Goal: Task Accomplishment & Management: Manage account settings

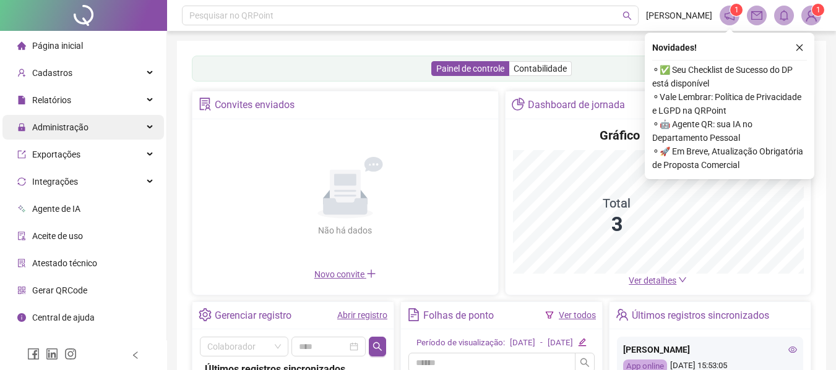
click at [45, 123] on span "Administração" at bounding box center [60, 127] width 56 height 10
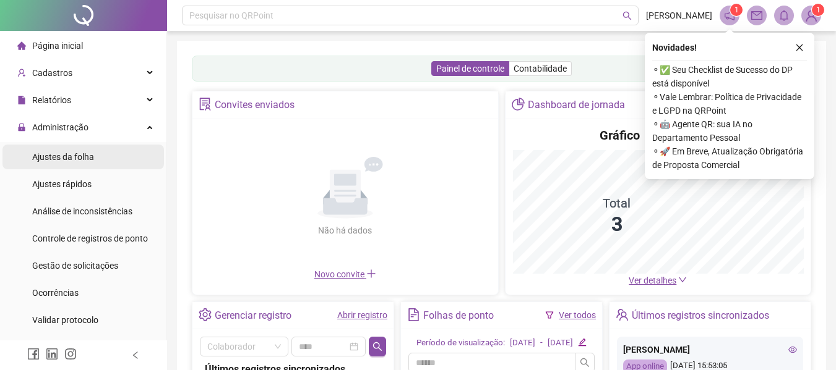
click at [75, 155] on span "Ajustes da folha" at bounding box center [63, 157] width 62 height 10
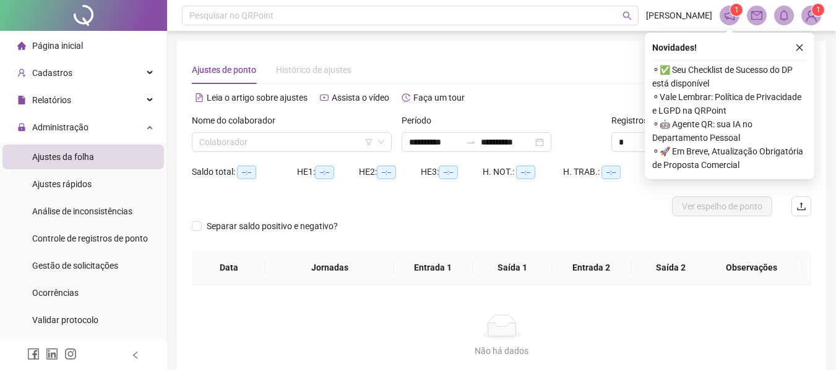
type input "**********"
click at [304, 145] on input "search" at bounding box center [286, 142] width 174 height 19
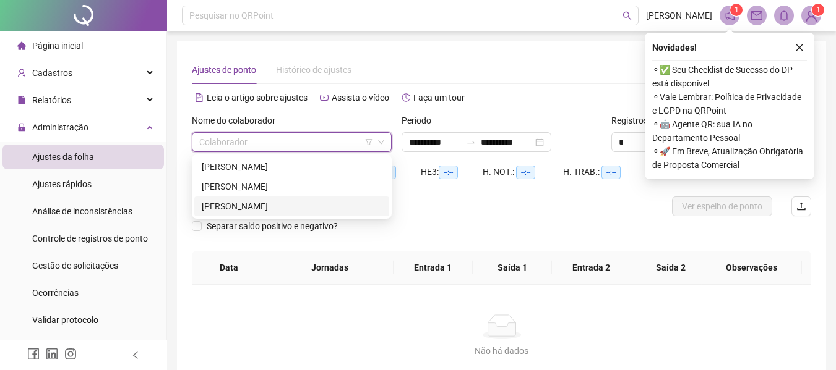
click at [291, 206] on div "[PERSON_NAME]" at bounding box center [292, 207] width 180 height 14
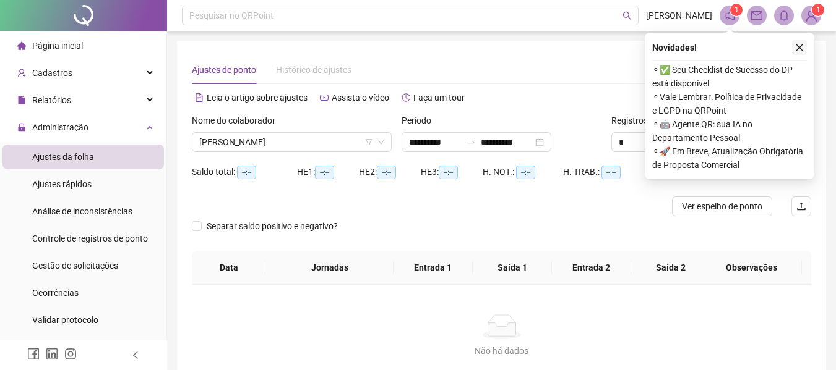
click at [798, 43] on icon "close" at bounding box center [799, 47] width 9 height 9
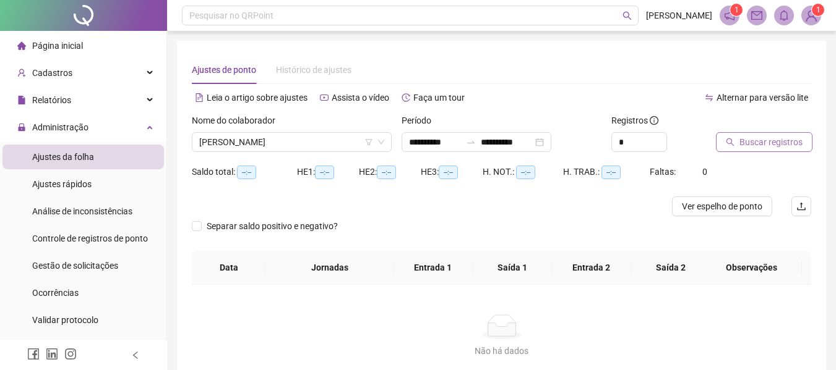
click at [788, 138] on span "Buscar registros" at bounding box center [770, 142] width 63 height 14
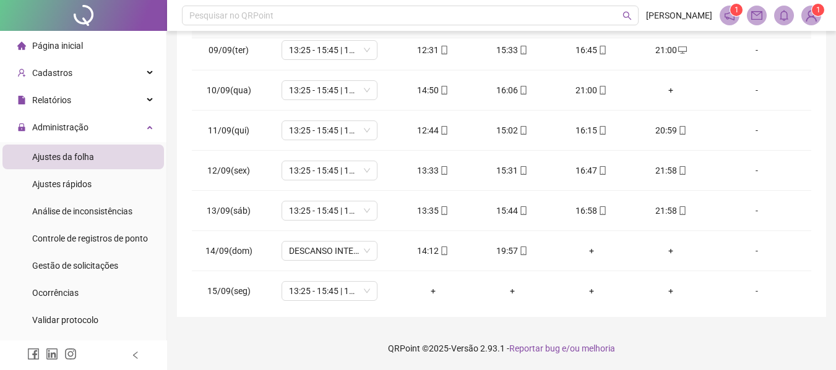
scroll to position [332, 0]
click at [348, 257] on span "DESCANSO INTER-JORNADA" at bounding box center [329, 249] width 81 height 19
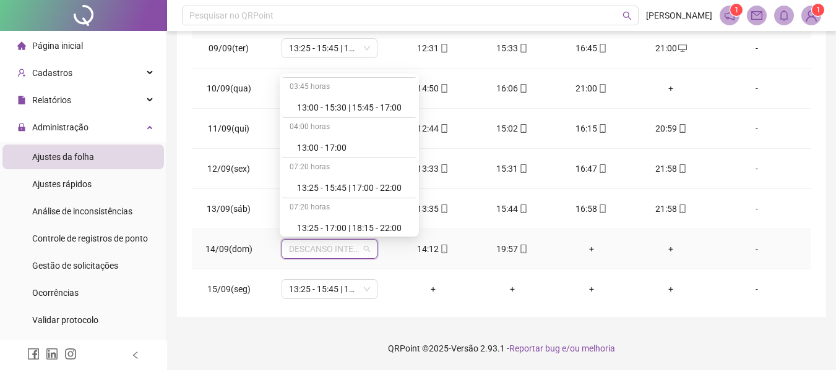
scroll to position [1849, 0]
click at [350, 145] on div "13:25 - 15:45 | 17:00 - 22:00" at bounding box center [353, 146] width 112 height 14
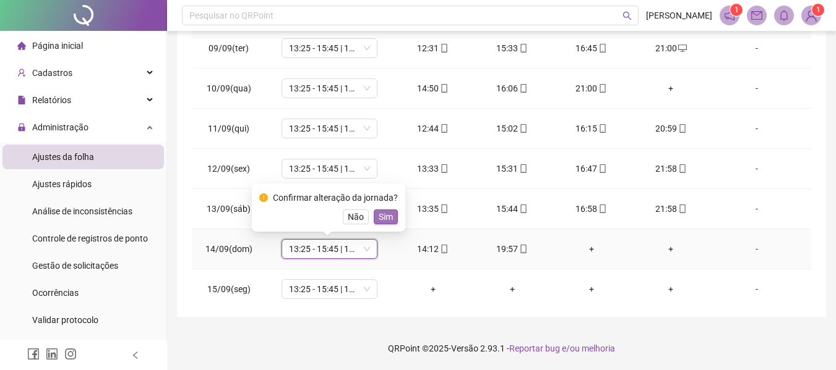
click at [388, 211] on span "Sim" at bounding box center [386, 217] width 14 height 14
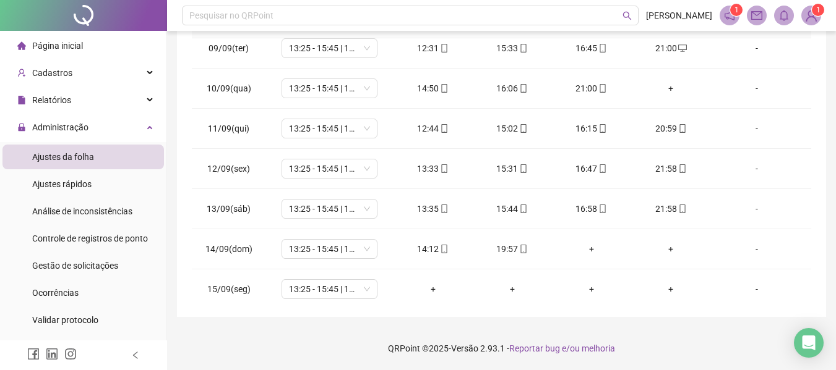
scroll to position [379, 0]
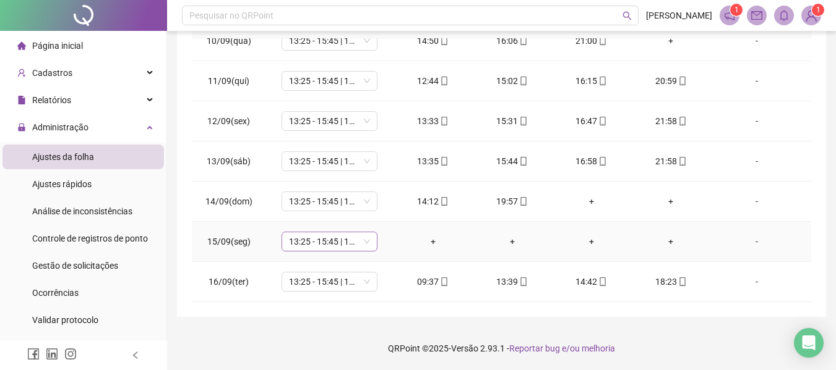
click at [336, 245] on span "13:25 - 15:45 | 17:00 - 22:00" at bounding box center [329, 242] width 81 height 19
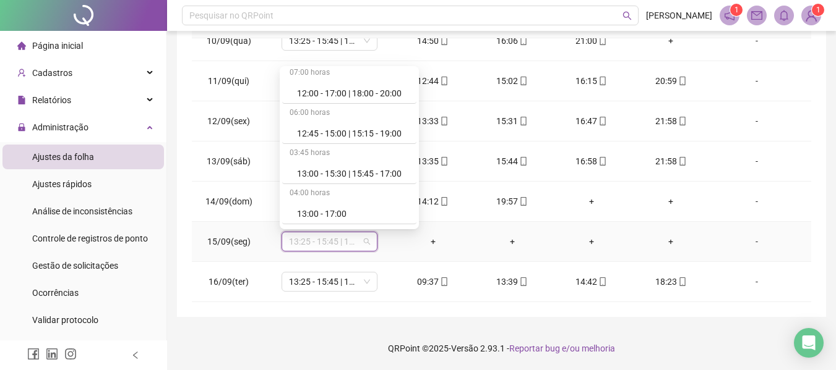
scroll to position [2133, 0]
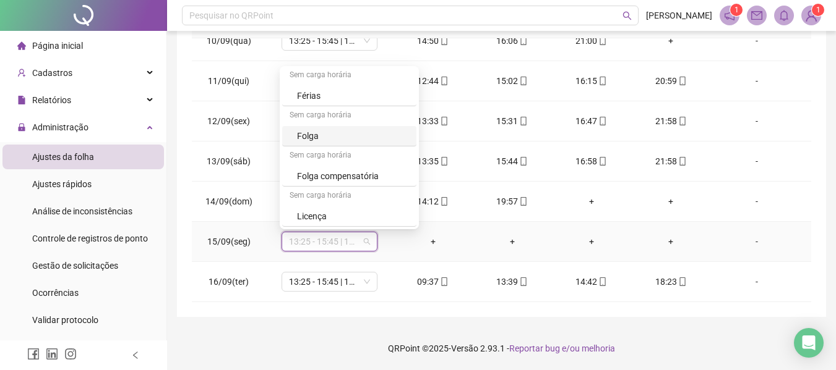
click at [294, 139] on div "Folga" at bounding box center [349, 136] width 134 height 20
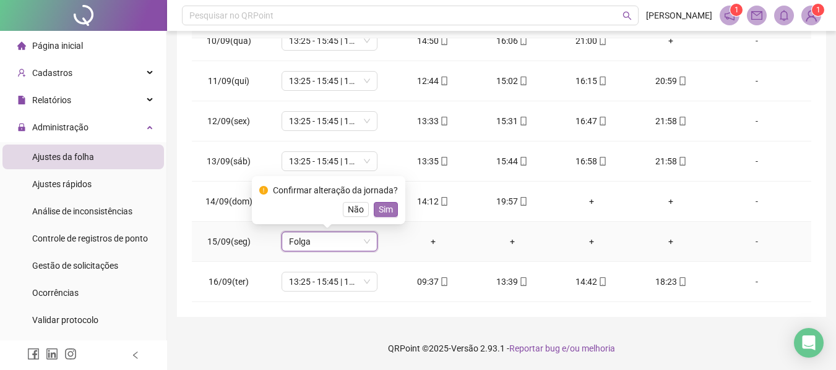
click at [379, 212] on span "Sim" at bounding box center [386, 210] width 14 height 14
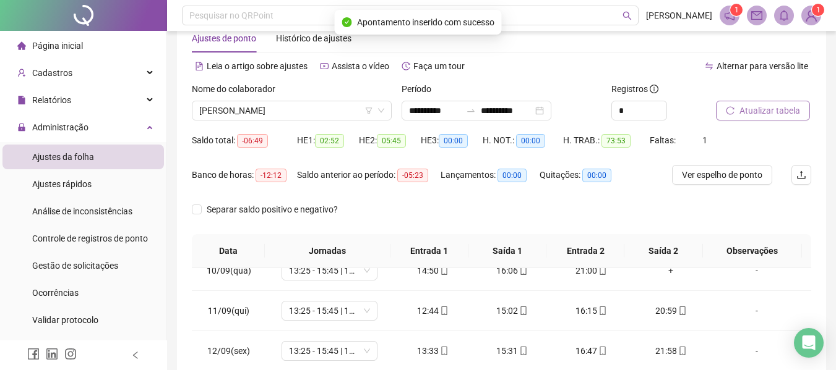
scroll to position [4, 0]
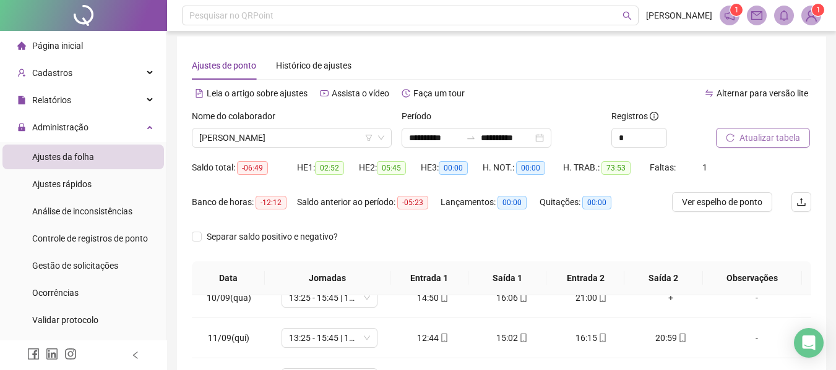
click at [769, 145] on button "Atualizar tabela" at bounding box center [763, 138] width 94 height 20
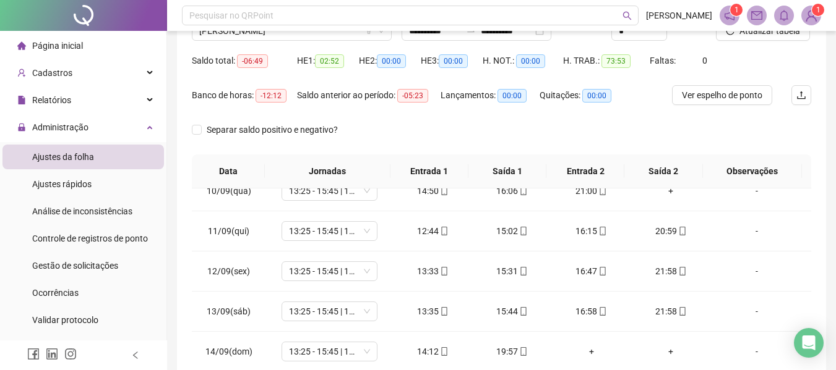
scroll to position [110, 0]
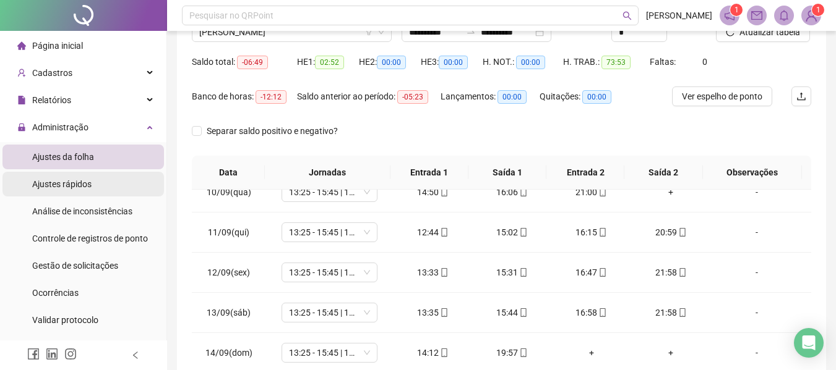
click at [108, 179] on li "Ajustes rápidos" at bounding box center [82, 184] width 161 height 25
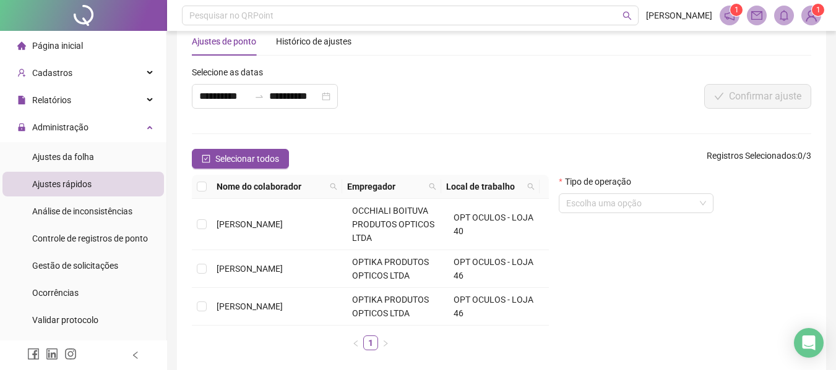
scroll to position [87, 0]
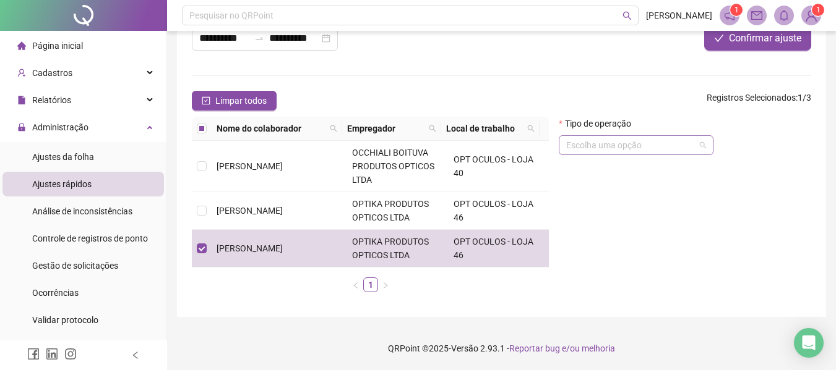
click at [655, 145] on input "search" at bounding box center [630, 145] width 129 height 19
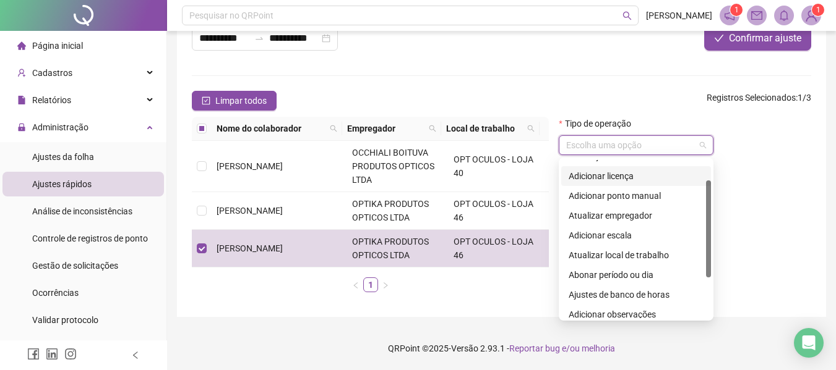
scroll to position [34, 0]
drag, startPoint x: 707, startPoint y: 225, endPoint x: 707, endPoint y: 246, distance: 21.0
click at [707, 246] on div at bounding box center [708, 229] width 5 height 97
click at [661, 195] on div "Adicionar ponto manual" at bounding box center [635, 196] width 135 height 14
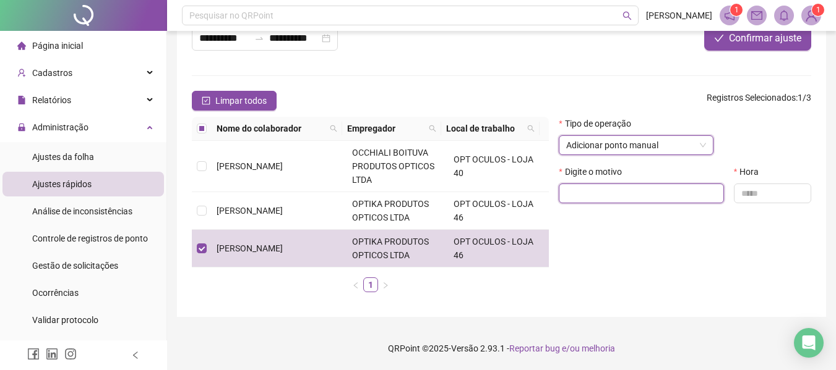
click at [659, 198] on input "text" at bounding box center [641, 194] width 165 height 20
click at [627, 148] on span "Adicionar ponto manual" at bounding box center [636, 145] width 140 height 19
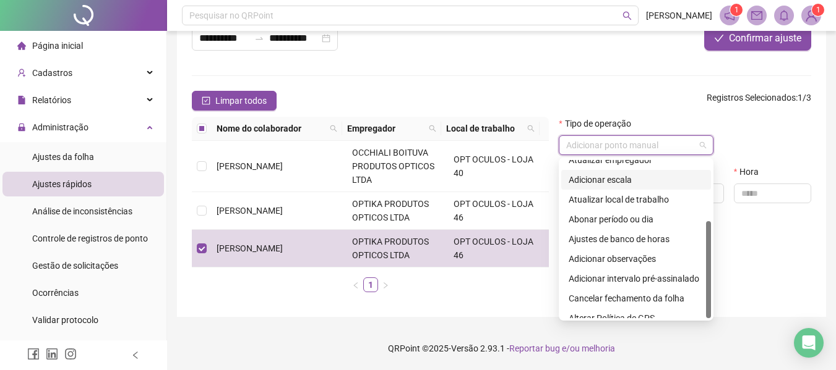
scroll to position [99, 0]
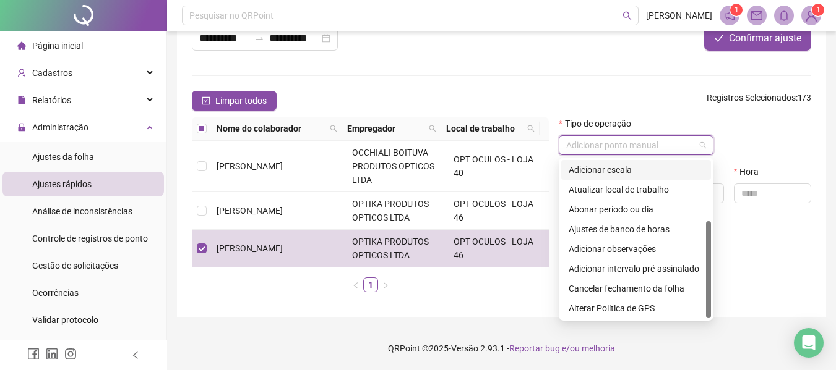
drag, startPoint x: 706, startPoint y: 231, endPoint x: 737, endPoint y: 273, distance: 51.7
click at [712, 274] on div "6 7 8 Atualizar empregador Adicionar escala Atualizar local de trabalho Abonar …" at bounding box center [636, 239] width 155 height 163
click at [828, 215] on div "**********" at bounding box center [501, 141] width 669 height 457
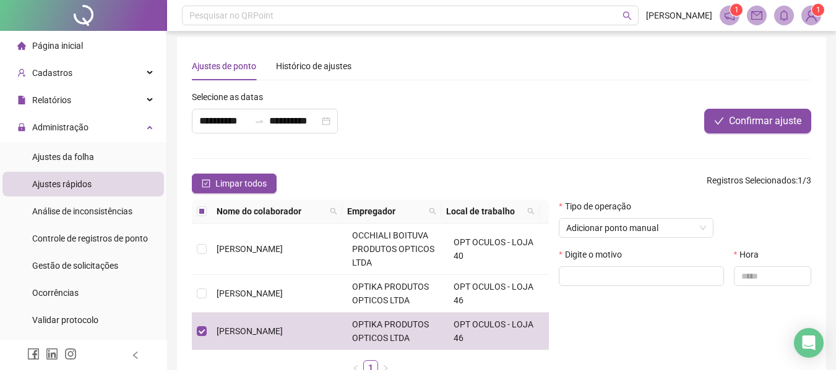
scroll to position [0, 0]
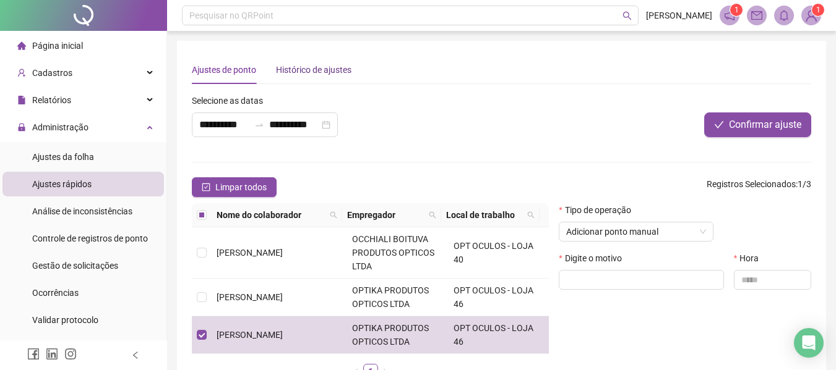
click at [302, 67] on div "Histórico de ajustes" at bounding box center [313, 70] width 75 height 14
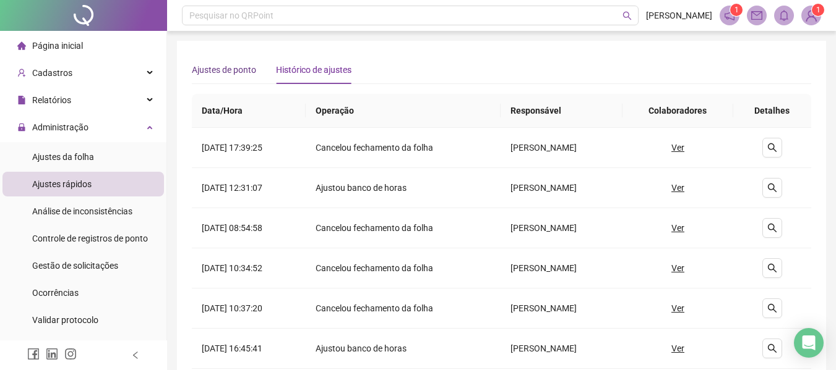
click at [225, 67] on div "Ajustes de ponto" at bounding box center [224, 70] width 64 height 14
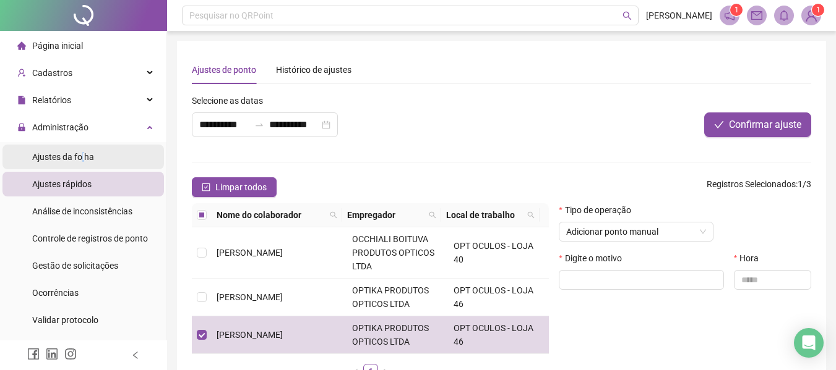
click at [83, 162] on span "Ajustes da folha" at bounding box center [63, 157] width 62 height 10
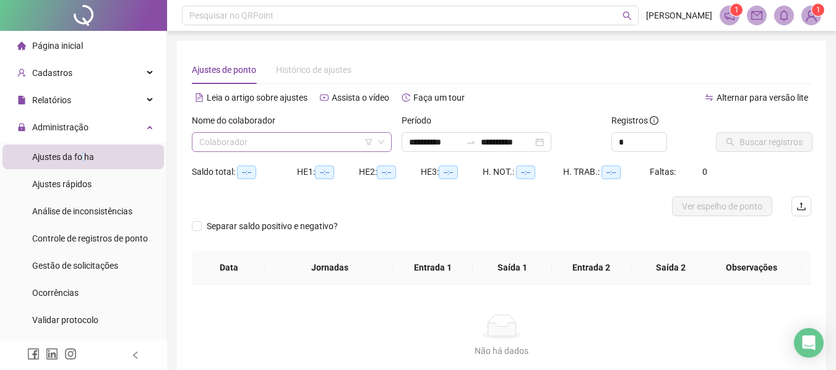
click at [263, 140] on input "search" at bounding box center [286, 142] width 174 height 19
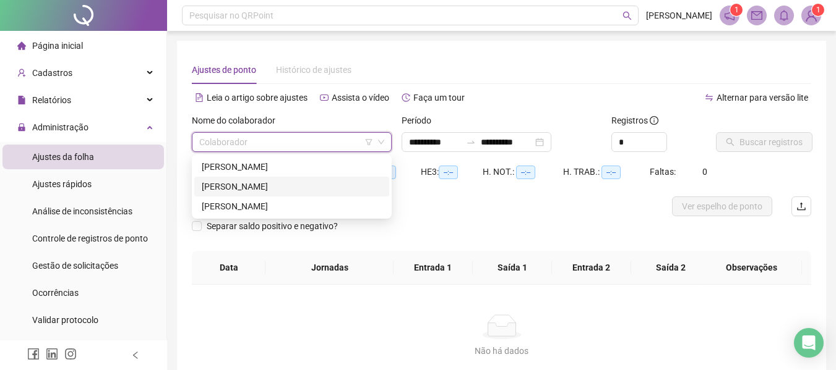
click at [259, 187] on div "[PERSON_NAME]" at bounding box center [292, 187] width 180 height 14
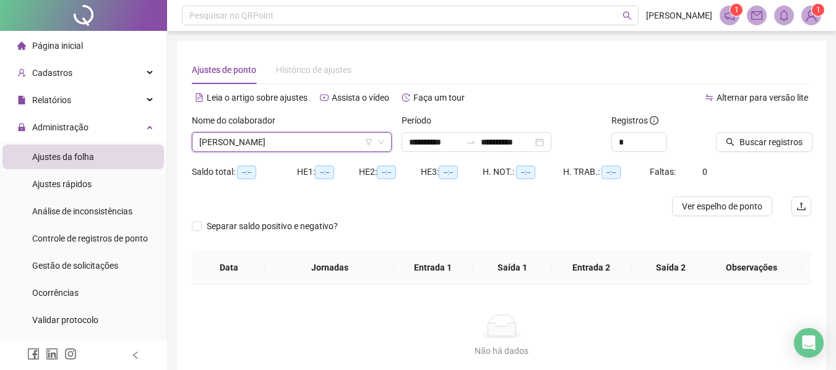
click at [774, 127] on div at bounding box center [748, 123] width 64 height 19
click at [768, 151] on button "Buscar registros" at bounding box center [764, 142] width 96 height 20
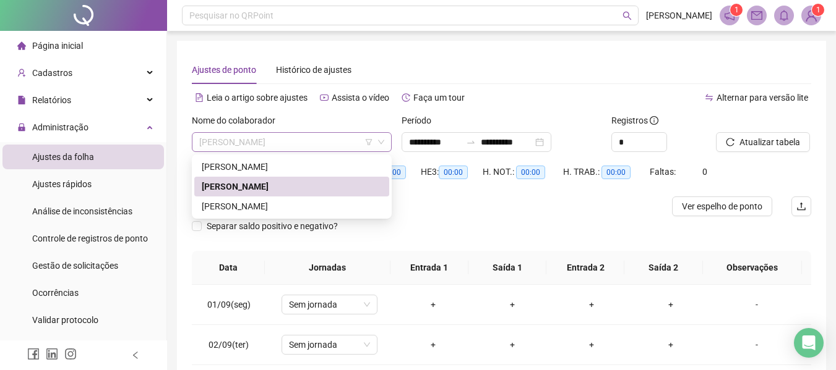
click at [302, 140] on span "[PERSON_NAME]" at bounding box center [291, 142] width 185 height 19
click at [296, 215] on div "[PERSON_NAME]" at bounding box center [291, 207] width 195 height 20
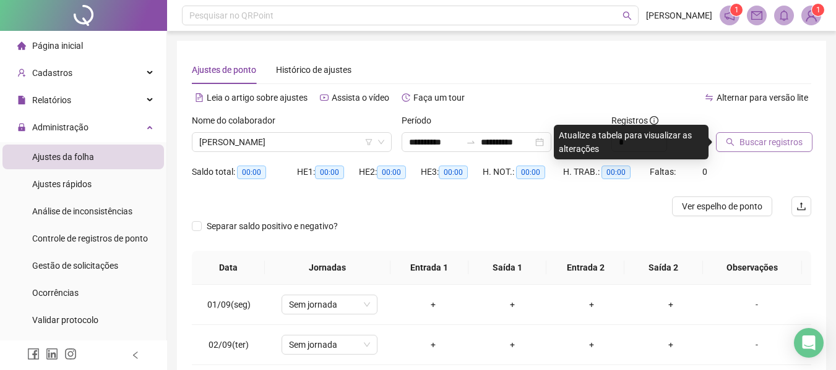
click at [751, 147] on span "Buscar registros" at bounding box center [770, 142] width 63 height 14
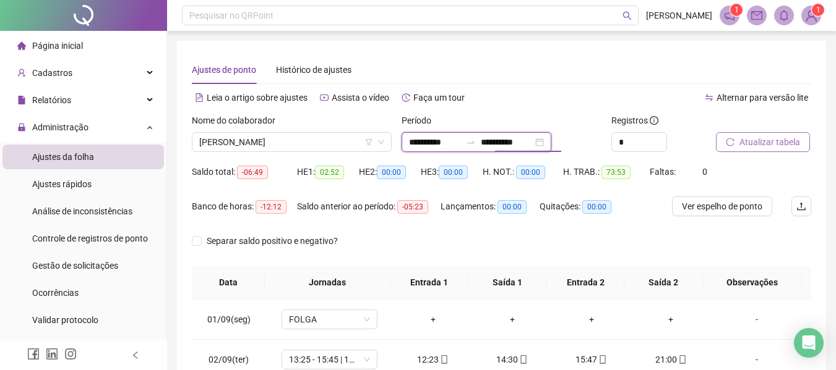
click at [533, 140] on input "**********" at bounding box center [507, 142] width 52 height 14
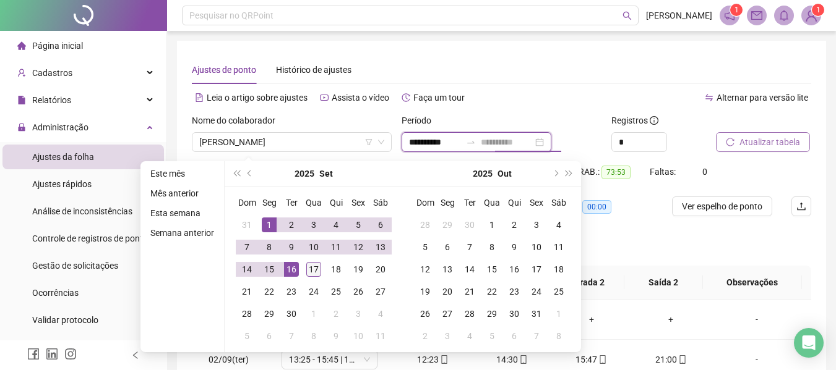
type input "**********"
click at [313, 269] on div "17" at bounding box center [313, 269] width 15 height 15
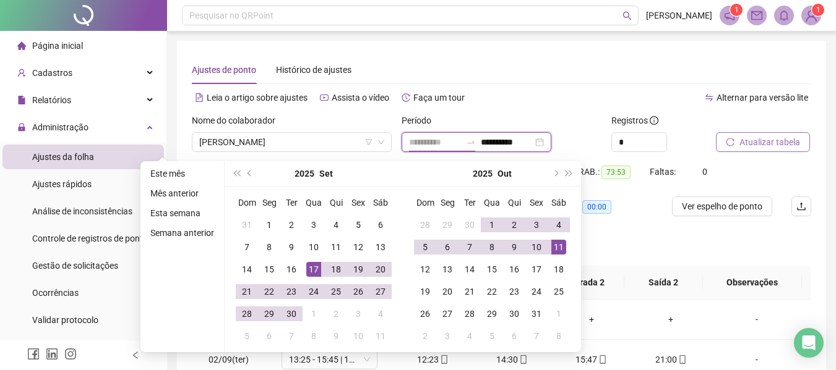
type input "**********"
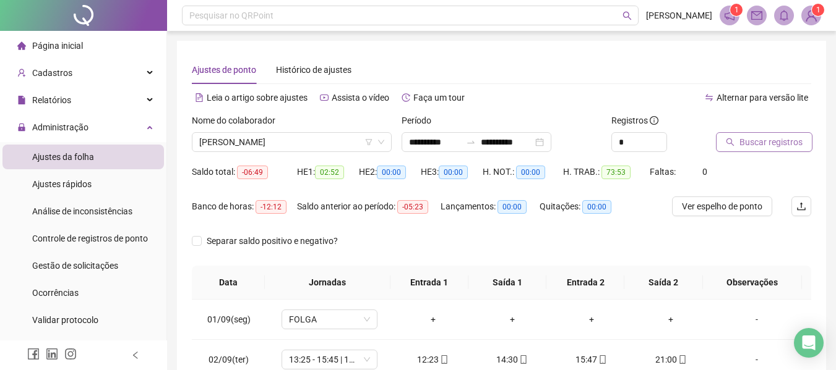
click at [760, 140] on span "Buscar registros" at bounding box center [770, 142] width 63 height 14
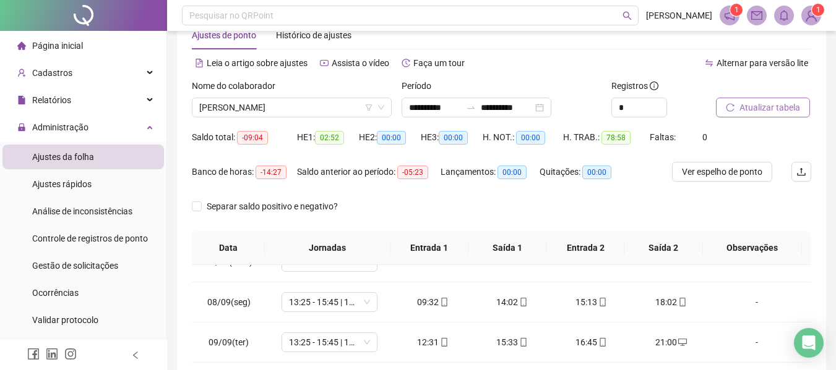
scroll to position [8, 0]
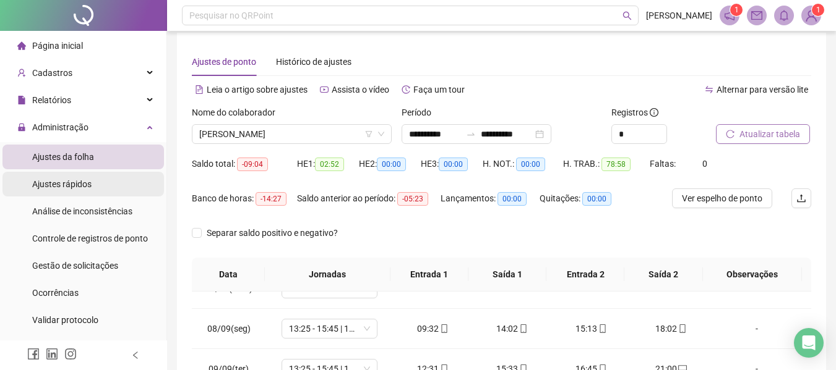
click at [93, 187] on li "Ajustes rápidos" at bounding box center [82, 184] width 161 height 25
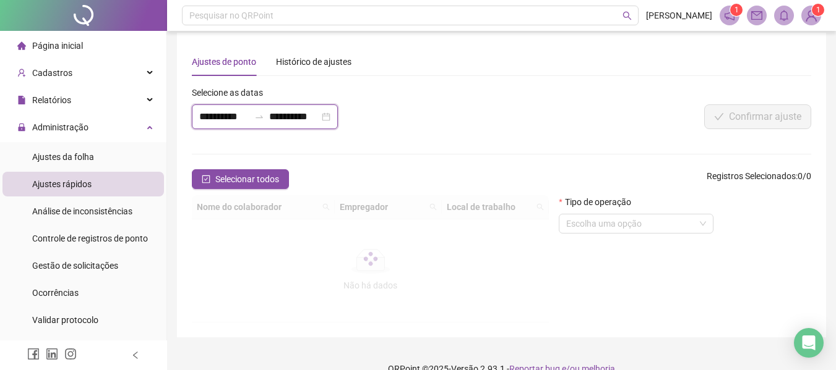
click at [230, 118] on input "**********" at bounding box center [224, 116] width 50 height 15
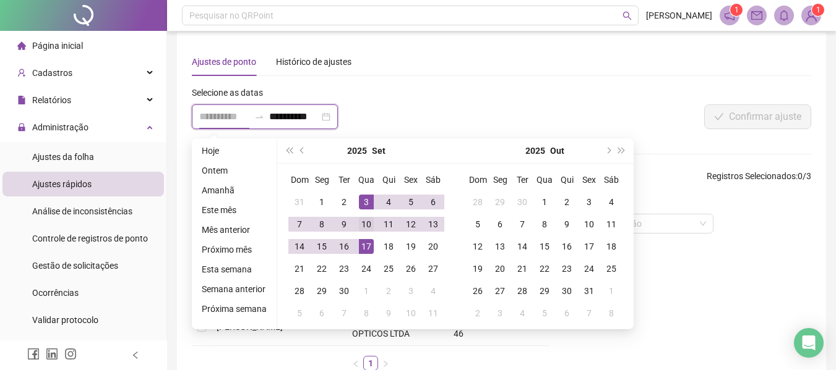
type input "**********"
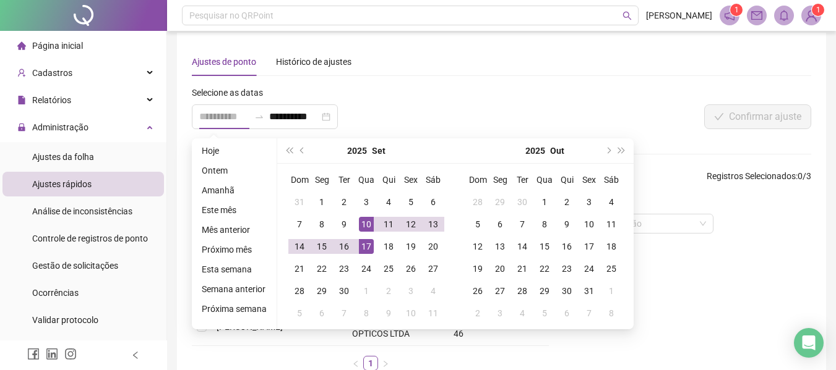
click at [366, 225] on div "10" at bounding box center [366, 224] width 15 height 15
type input "**********"
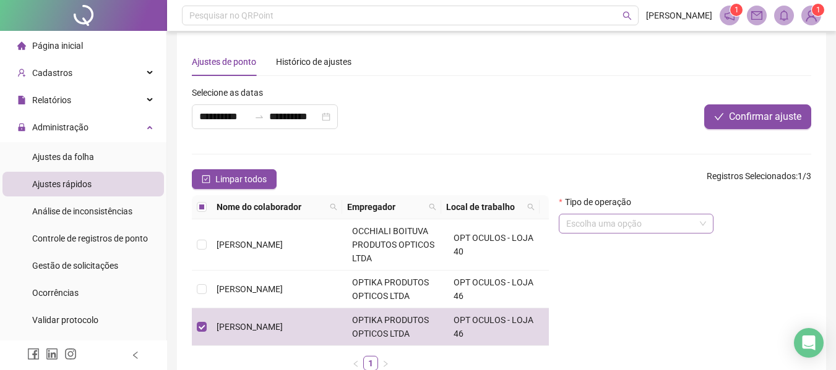
click at [674, 225] on input "search" at bounding box center [630, 224] width 129 height 19
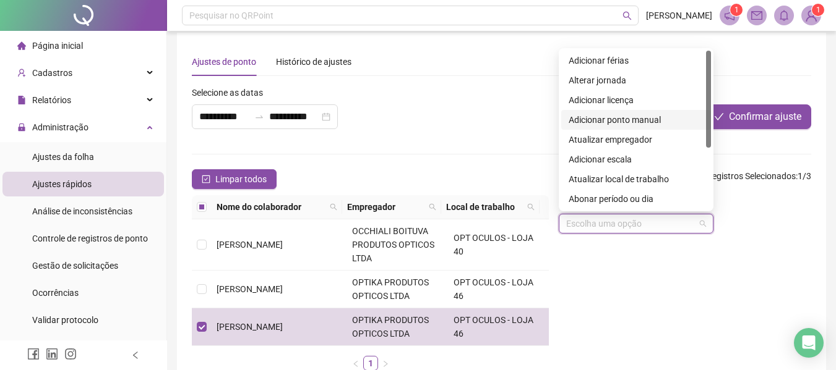
drag, startPoint x: 706, startPoint y: 126, endPoint x: 721, endPoint y: 96, distance: 32.6
click at [721, 96] on body "**********" at bounding box center [418, 177] width 836 height 370
click at [636, 122] on div "Adicionar ponto manual" at bounding box center [635, 120] width 135 height 14
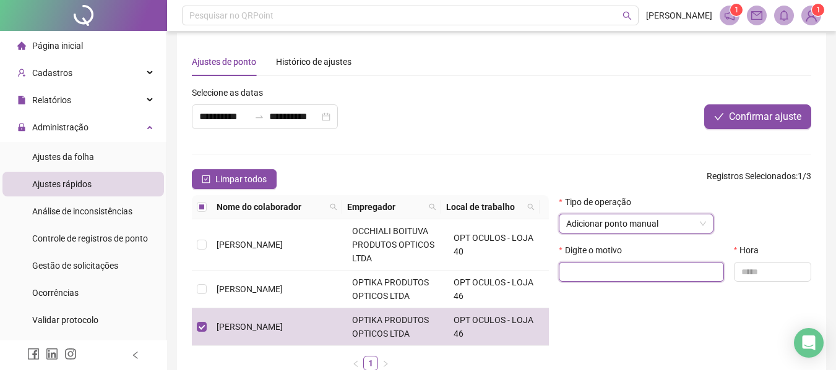
click at [635, 276] on input "text" at bounding box center [641, 272] width 165 height 20
type input "*"
type input "*******"
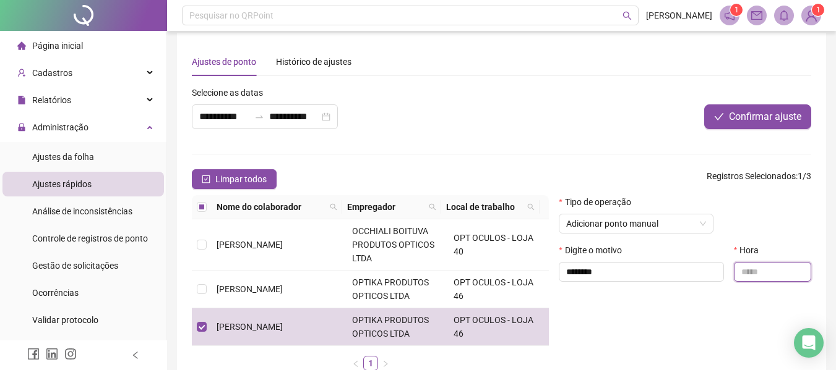
click at [735, 273] on input "text" at bounding box center [772, 272] width 77 height 20
type input "*****"
click at [740, 126] on button "Confirmar ajuste" at bounding box center [757, 117] width 107 height 25
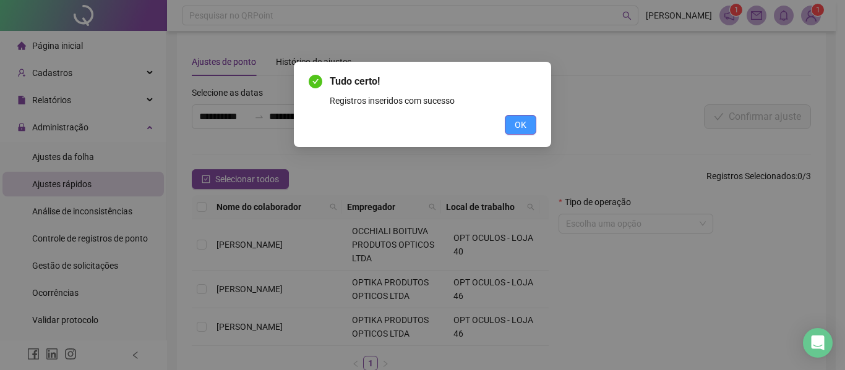
click at [520, 115] on button "OK" at bounding box center [521, 125] width 32 height 20
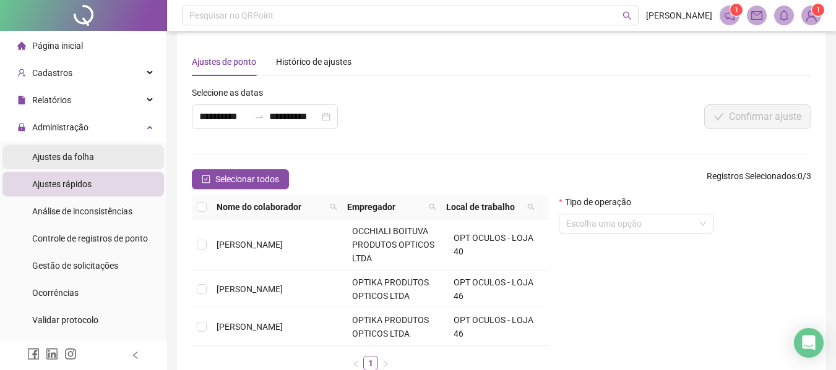
click at [64, 152] on span "Ajustes da folha" at bounding box center [63, 157] width 62 height 10
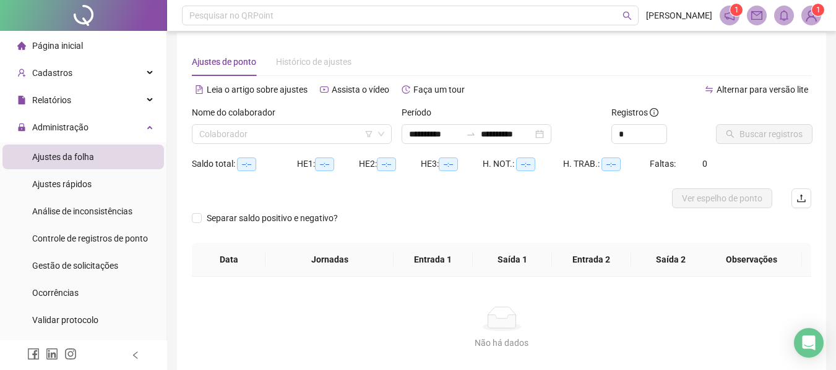
type input "**********"
click at [242, 138] on input "search" at bounding box center [286, 134] width 174 height 19
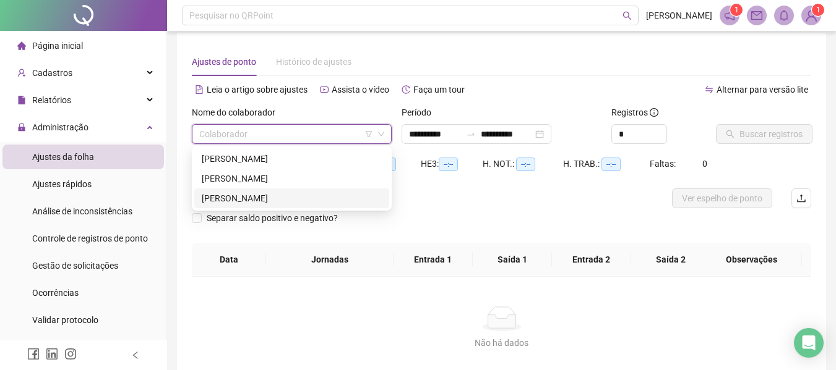
click at [254, 200] on div "[PERSON_NAME]" at bounding box center [292, 199] width 180 height 14
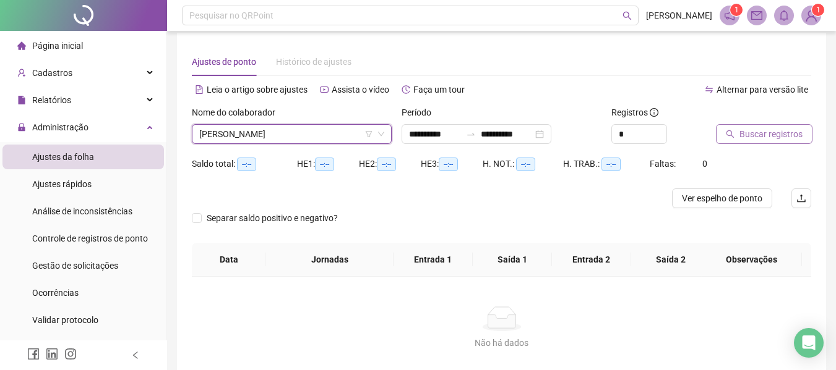
click at [747, 136] on span "Buscar registros" at bounding box center [770, 134] width 63 height 14
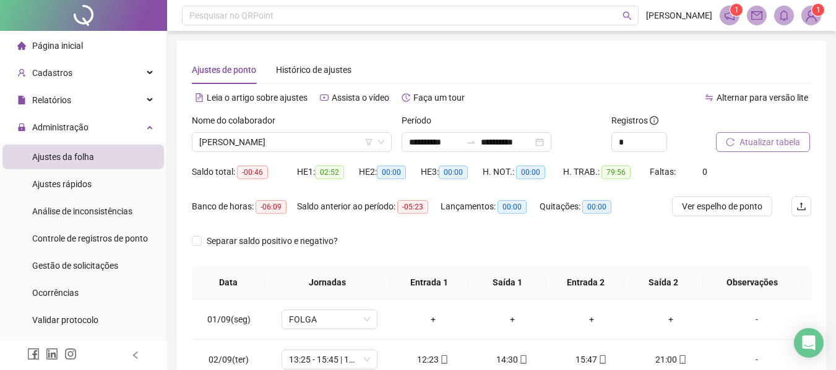
click at [781, 146] on span "Atualizar tabela" at bounding box center [769, 142] width 61 height 14
click at [777, 131] on div at bounding box center [748, 123] width 64 height 19
click at [774, 144] on span "Atualizar tabela" at bounding box center [769, 142] width 61 height 14
click at [772, 146] on span "Atualizar tabela" at bounding box center [769, 142] width 61 height 14
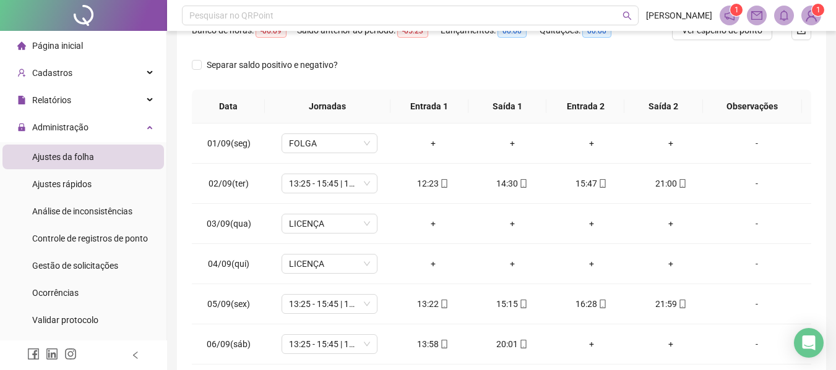
scroll to position [204, 0]
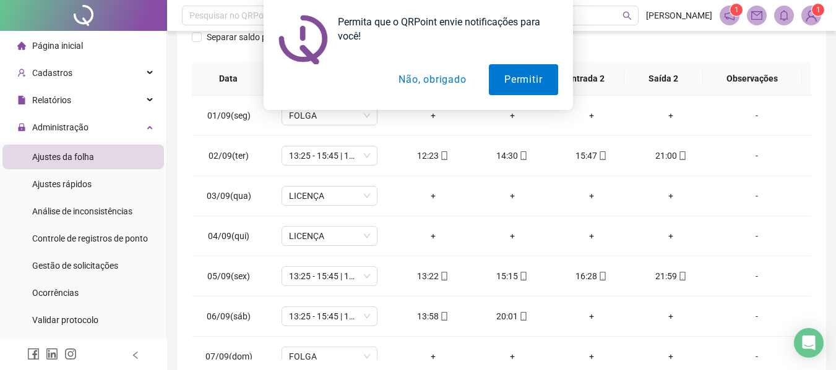
click at [444, 77] on button "Não, obrigado" at bounding box center [432, 79] width 98 height 31
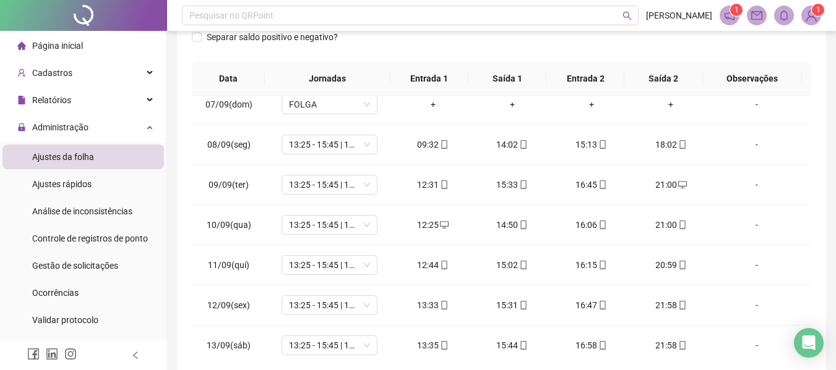
scroll to position [255, 0]
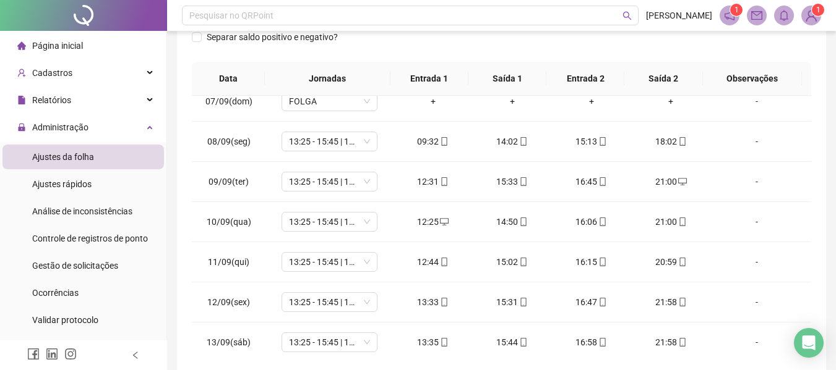
drag, startPoint x: 811, startPoint y: 270, endPoint x: 821, endPoint y: 313, distance: 43.8
click at [821, 314] on div "**********" at bounding box center [501, 106] width 649 height 538
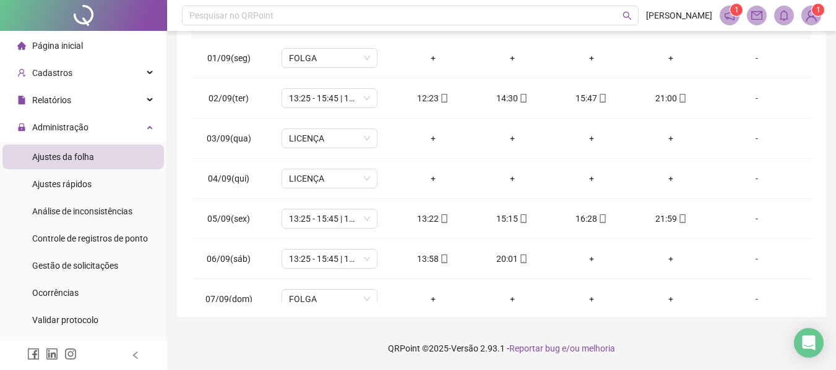
scroll to position [0, 0]
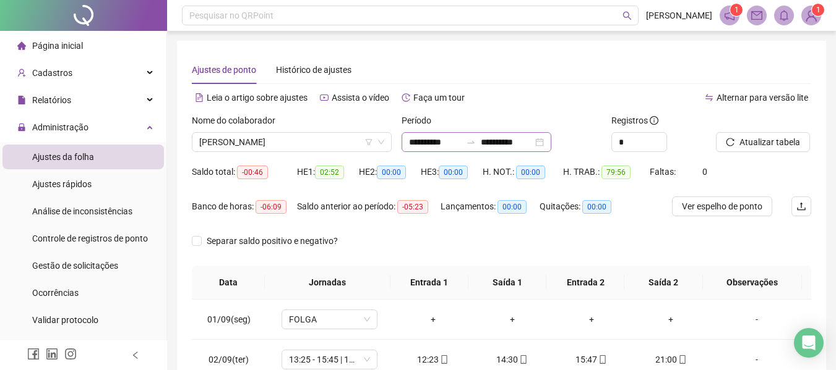
click at [551, 136] on div "**********" at bounding box center [476, 142] width 150 height 20
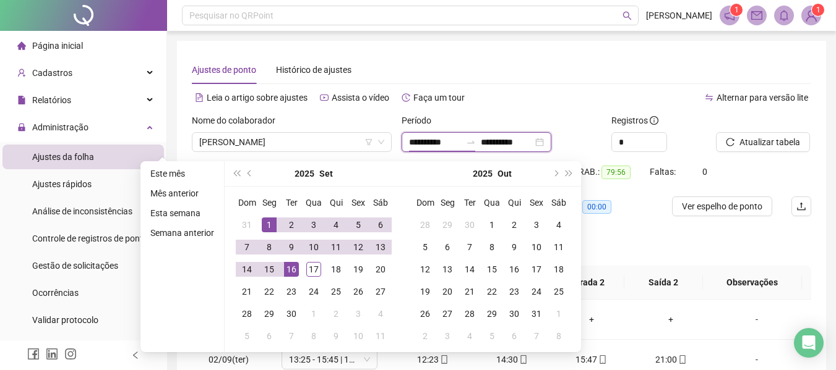
click at [551, 143] on div "**********" at bounding box center [476, 142] width 150 height 20
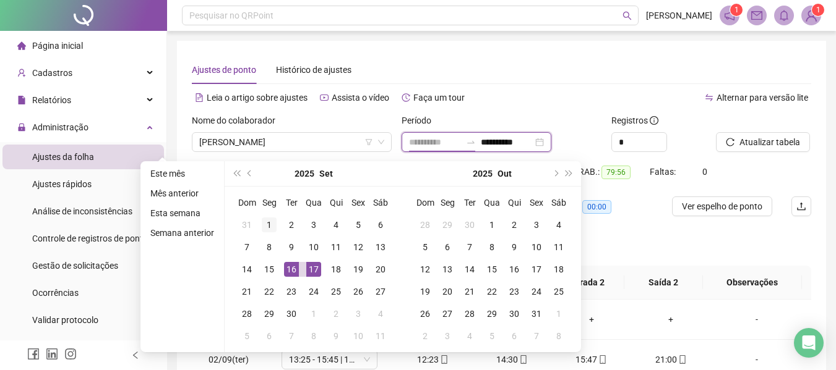
type input "**********"
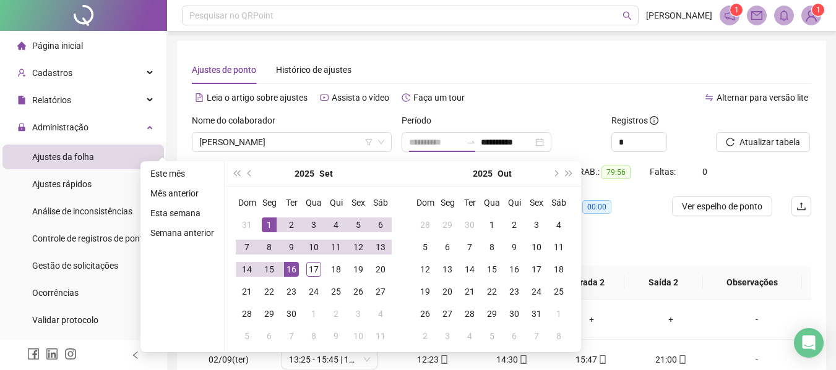
click at [275, 222] on div "1" at bounding box center [269, 225] width 15 height 15
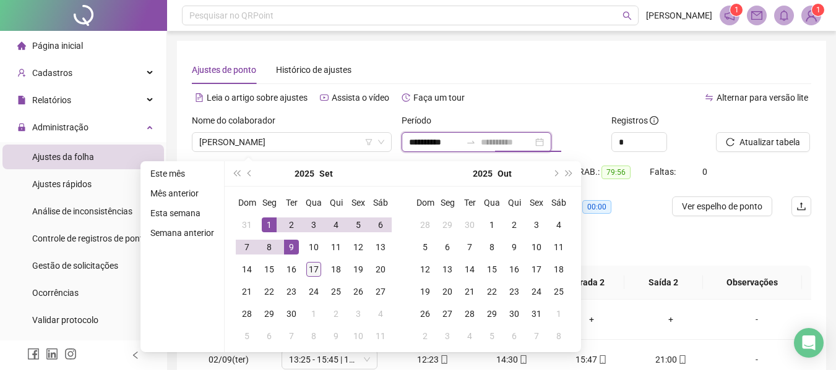
type input "**********"
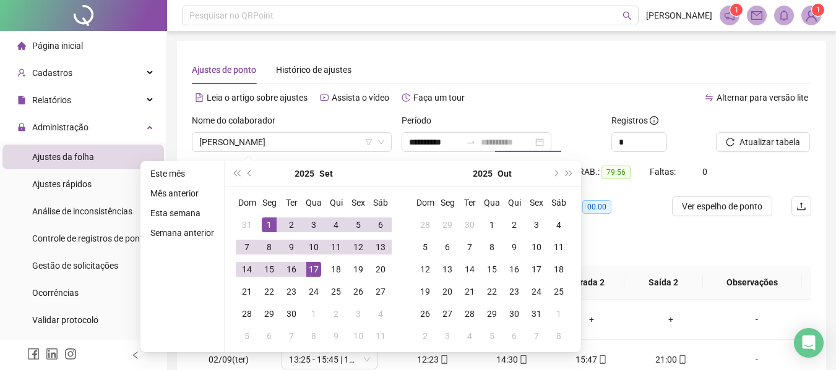
click at [312, 273] on div "17" at bounding box center [313, 269] width 15 height 15
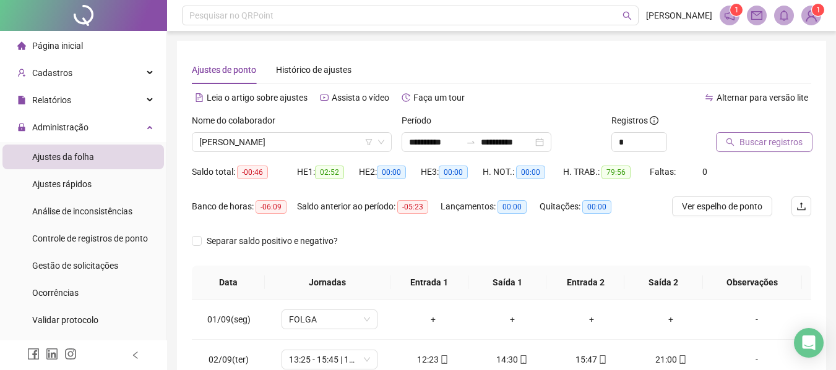
click at [748, 145] on span "Buscar registros" at bounding box center [770, 142] width 63 height 14
click at [750, 145] on span "Atualizar tabela" at bounding box center [769, 142] width 61 height 14
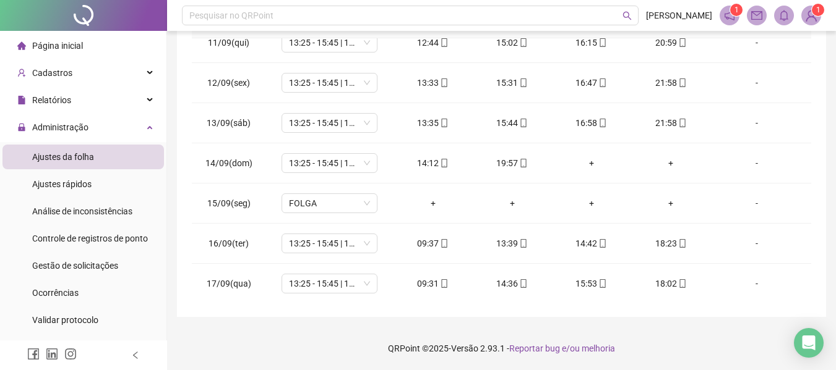
scroll to position [419, 0]
click at [55, 86] on ul "Página inicial Cadastros Relatórios Administração Ajustes da folha Ajustes rápi…" at bounding box center [83, 307] width 167 height 552
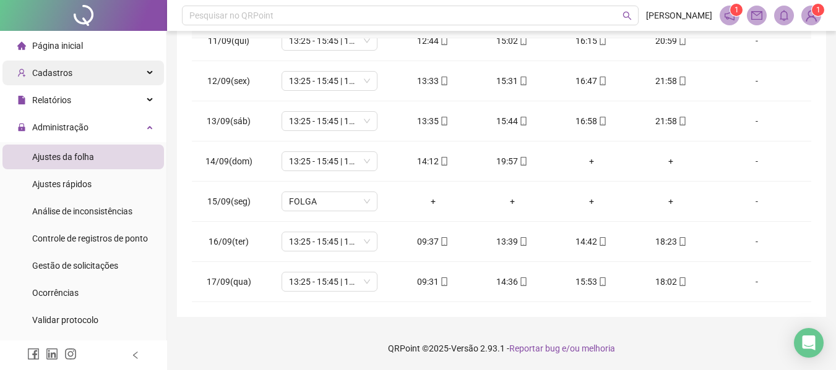
click at [58, 81] on span "Cadastros" at bounding box center [44, 73] width 55 height 25
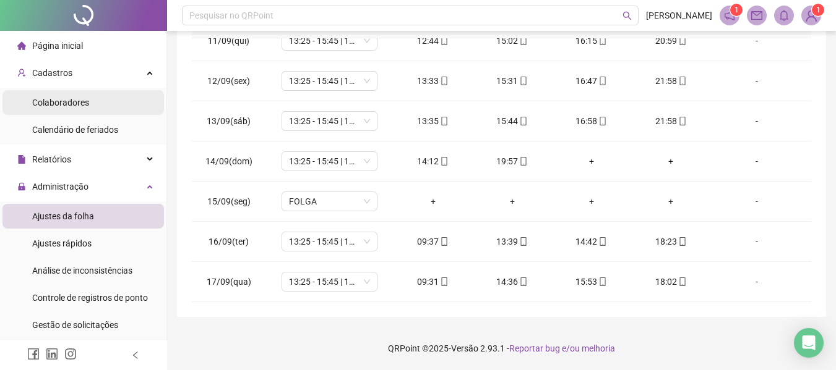
click at [58, 103] on span "Colaboradores" at bounding box center [60, 103] width 57 height 10
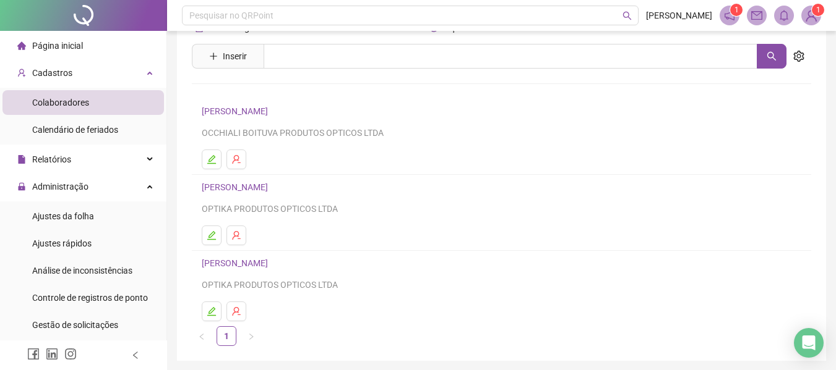
scroll to position [75, 0]
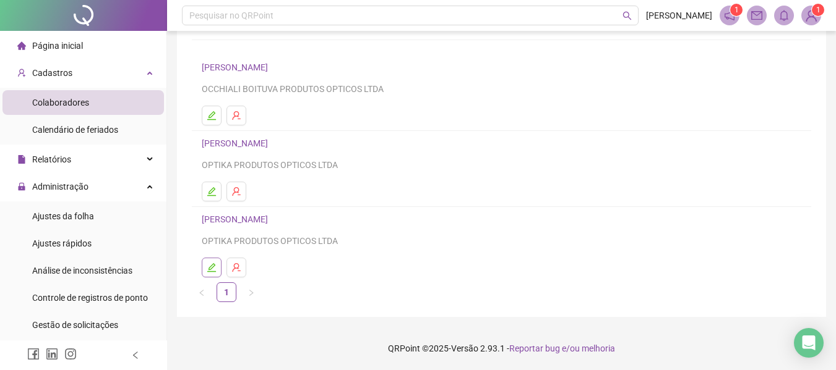
click at [210, 273] on button "button" at bounding box center [212, 268] width 20 height 20
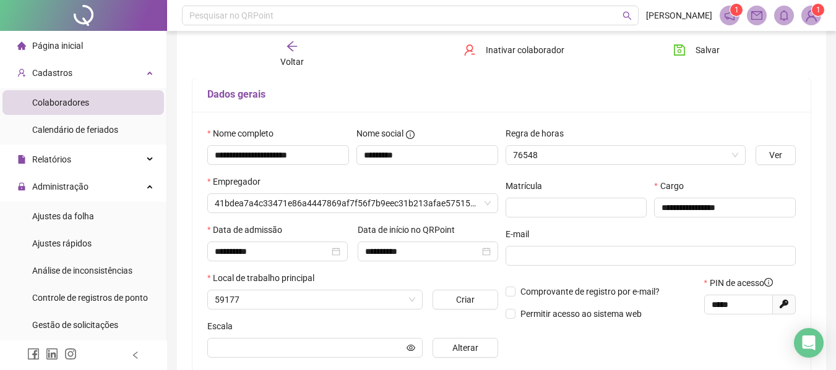
scroll to position [82, 0]
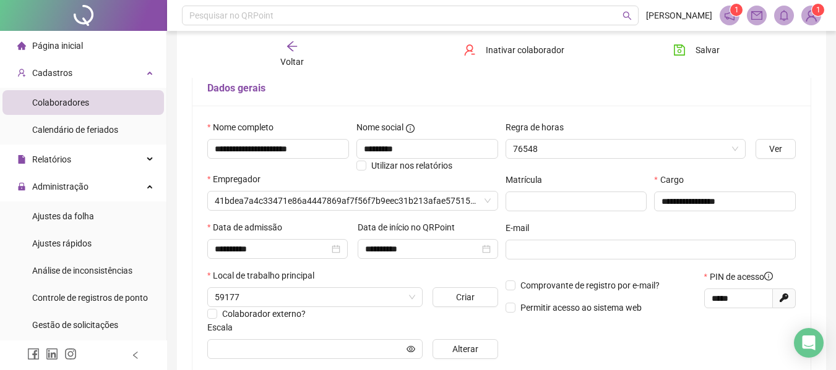
type input "**********"
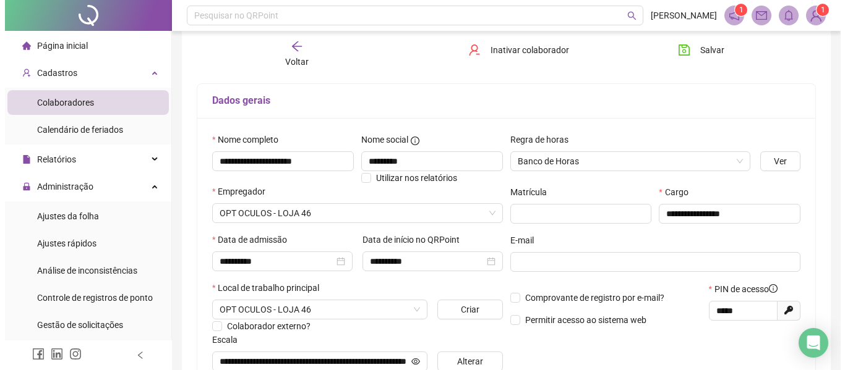
scroll to position [54, 0]
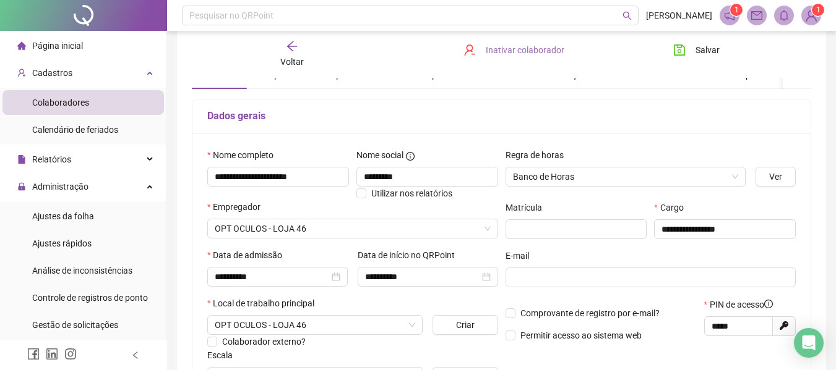
click at [493, 45] on span "Inativar colaborador" at bounding box center [525, 50] width 79 height 14
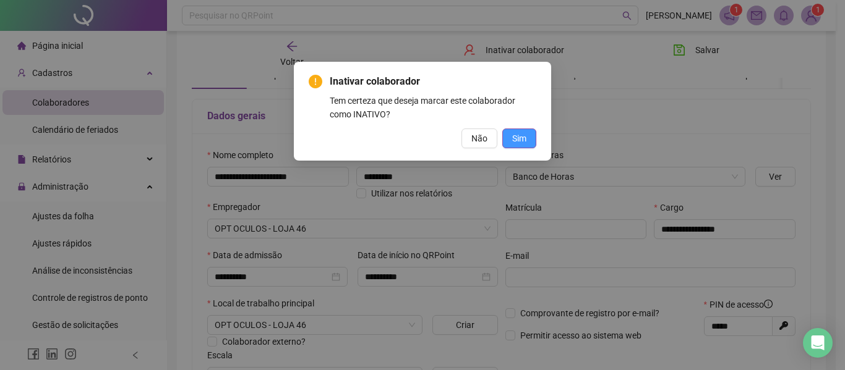
click at [516, 135] on span "Sim" at bounding box center [519, 139] width 14 height 14
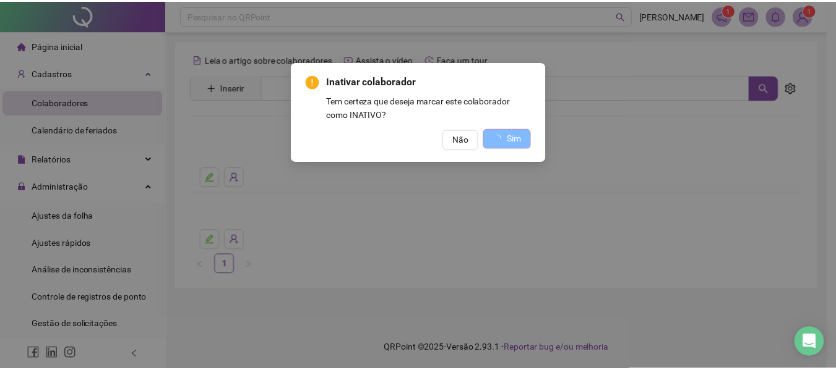
scroll to position [0, 0]
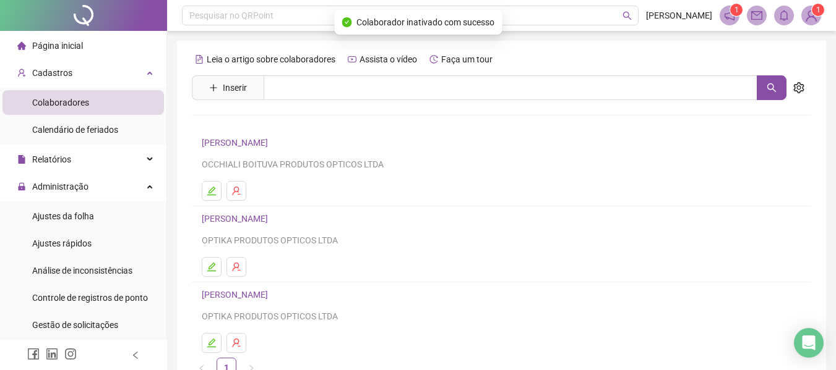
click at [656, 200] on ul at bounding box center [501, 191] width 599 height 20
click at [76, 220] on span "Ajustes da folha" at bounding box center [63, 217] width 62 height 10
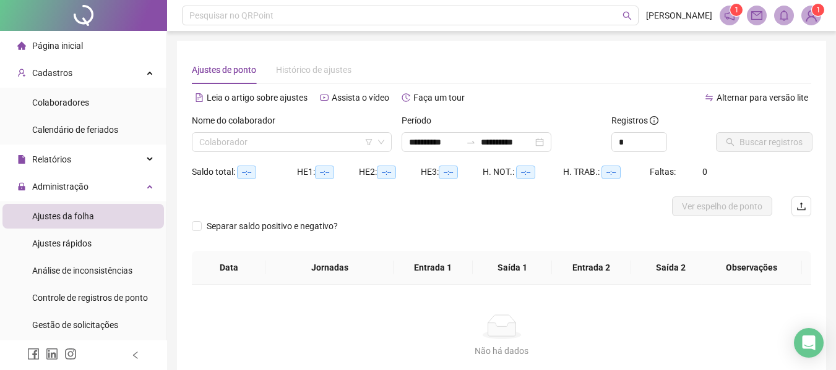
type input "**********"
click at [272, 143] on input "search" at bounding box center [286, 142] width 174 height 19
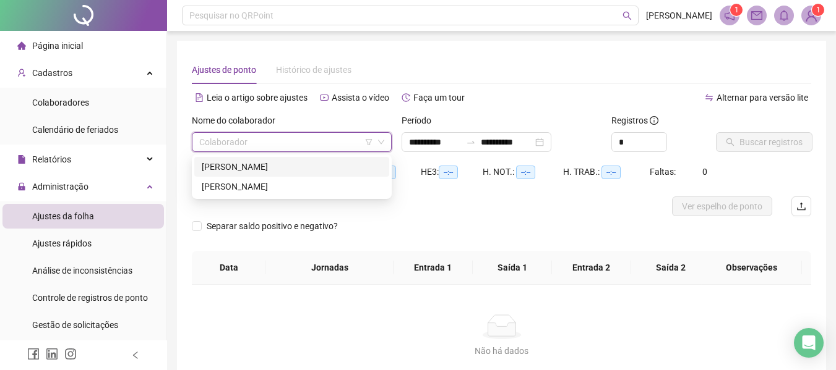
click at [265, 138] on input "search" at bounding box center [286, 142] width 174 height 19
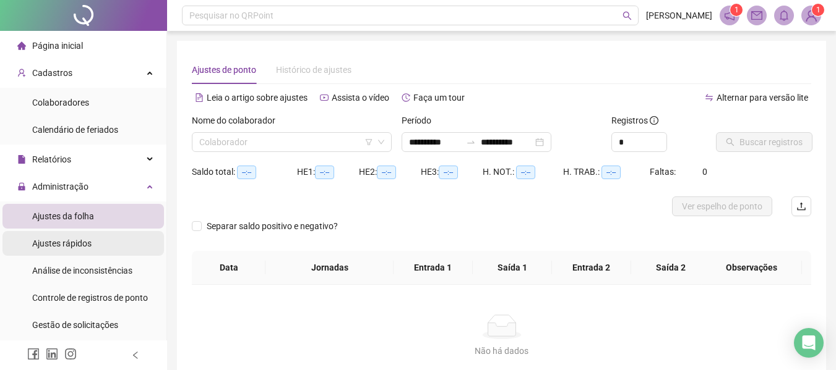
click at [63, 247] on span "Ajustes rápidos" at bounding box center [61, 244] width 59 height 10
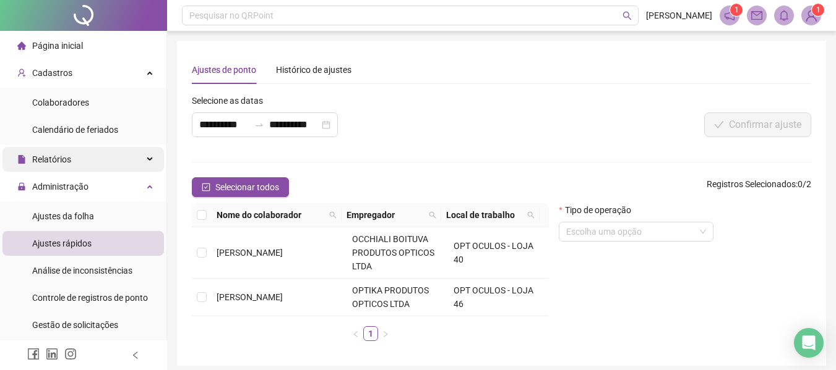
click at [77, 159] on div "Relatórios" at bounding box center [82, 159] width 161 height 25
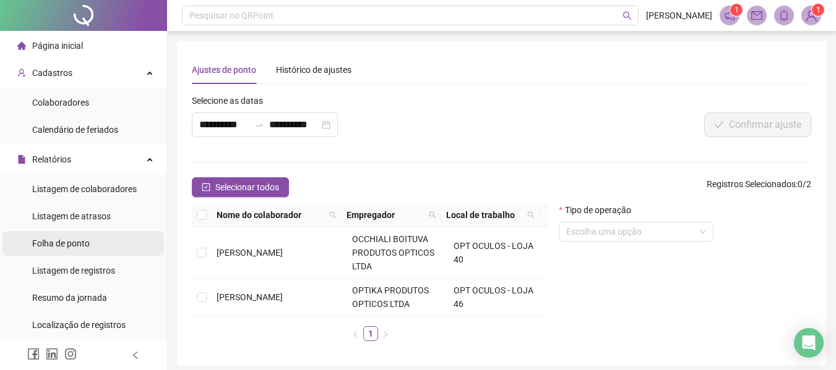
click at [78, 243] on span "Folha de ponto" at bounding box center [61, 244] width 58 height 10
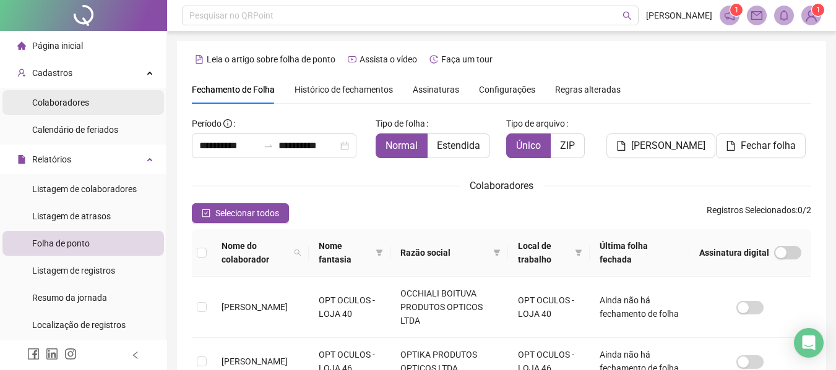
click at [96, 109] on li "Colaboradores" at bounding box center [82, 102] width 161 height 25
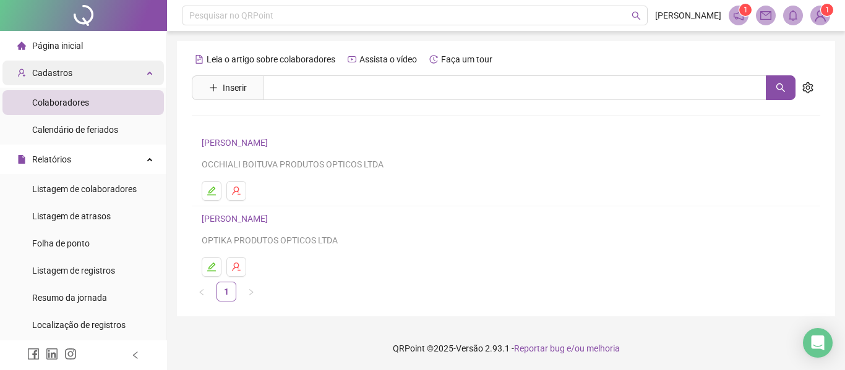
click at [72, 76] on div "Cadastros" at bounding box center [82, 73] width 161 height 25
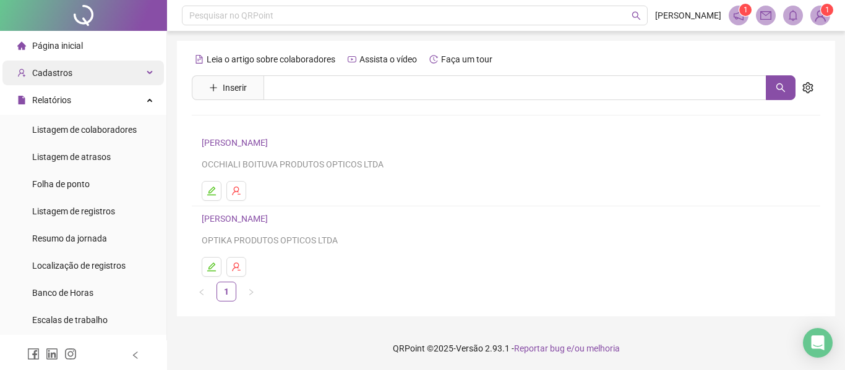
click at [72, 76] on div "Cadastros" at bounding box center [82, 73] width 161 height 25
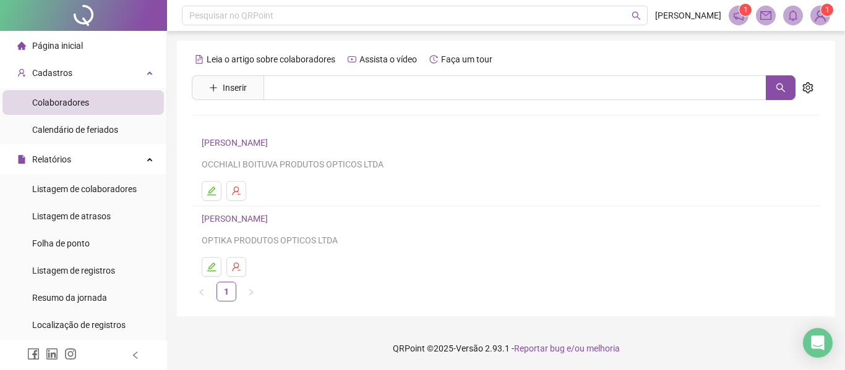
click at [56, 41] on span "Página inicial" at bounding box center [57, 46] width 51 height 10
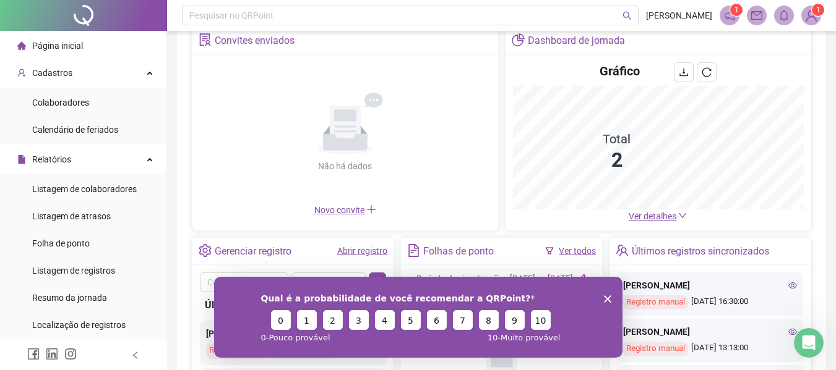
scroll to position [66, 0]
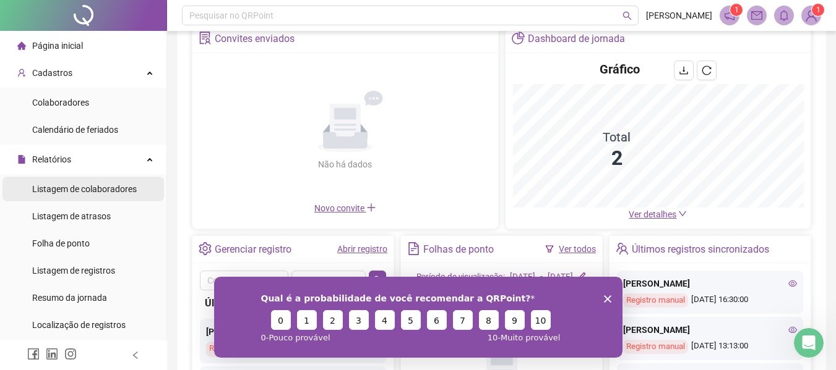
click at [105, 188] on span "Listagem de colaboradores" at bounding box center [84, 189] width 105 height 10
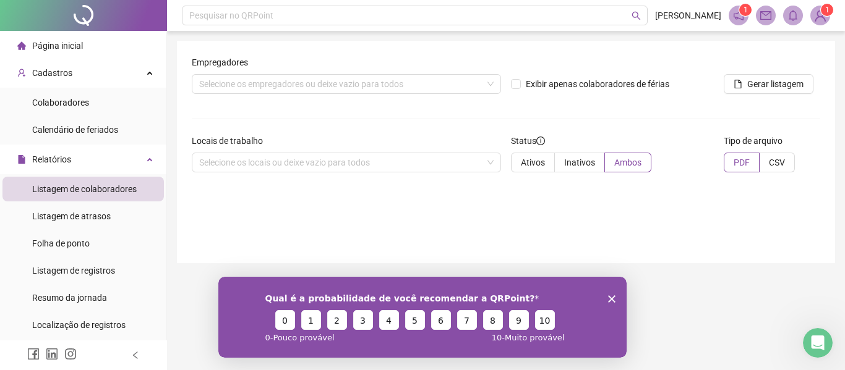
click at [288, 173] on div "Locais de trabalho Selecione os locais ou deixe vazio para todos" at bounding box center [346, 158] width 319 height 48
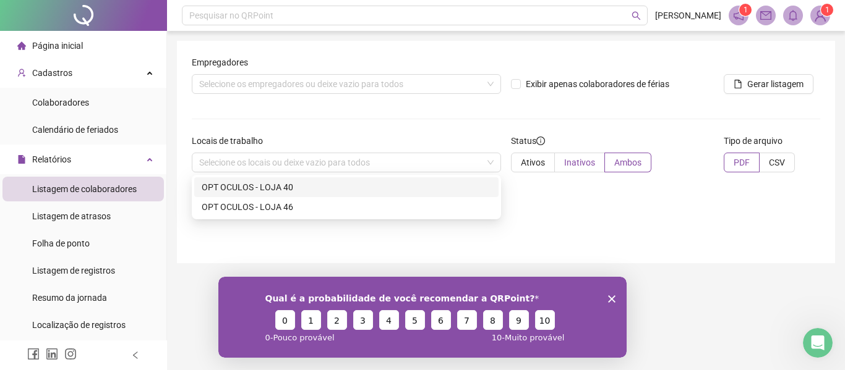
click at [578, 166] on label "Inativos" at bounding box center [580, 163] width 50 height 20
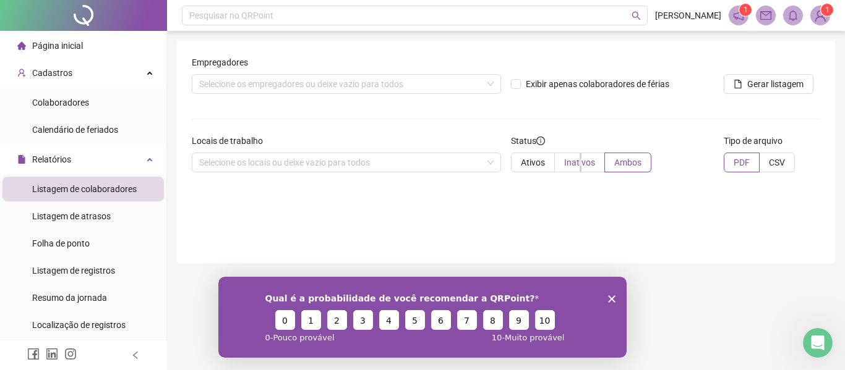
click at [578, 166] on span "Inativos" at bounding box center [579, 163] width 31 height 10
click at [619, 163] on span "Ambos" at bounding box center [627, 163] width 27 height 10
click at [610, 302] on div "Qual é a probabilidade de você recomendar a QRPoint? 0 1 2 3 4 5 6 7 8 9 10 0 -…" at bounding box center [422, 316] width 408 height 81
click at [613, 296] on icon "Encerrar pesquisa" at bounding box center [611, 298] width 7 height 7
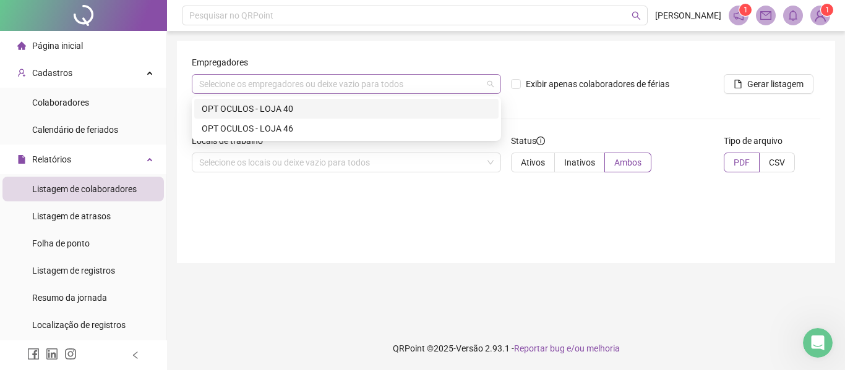
click at [332, 89] on div "Selecione os empregadores ou deixe vazio para todos" at bounding box center [346, 84] width 309 height 20
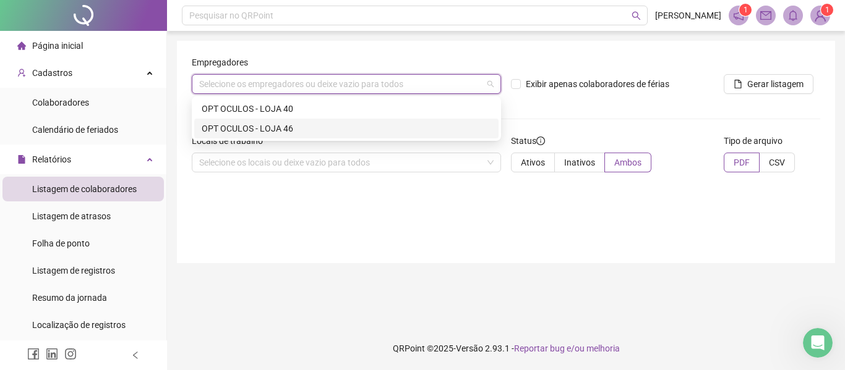
click at [305, 133] on div "OPT OCULOS - LOJA 46" at bounding box center [346, 129] width 289 height 14
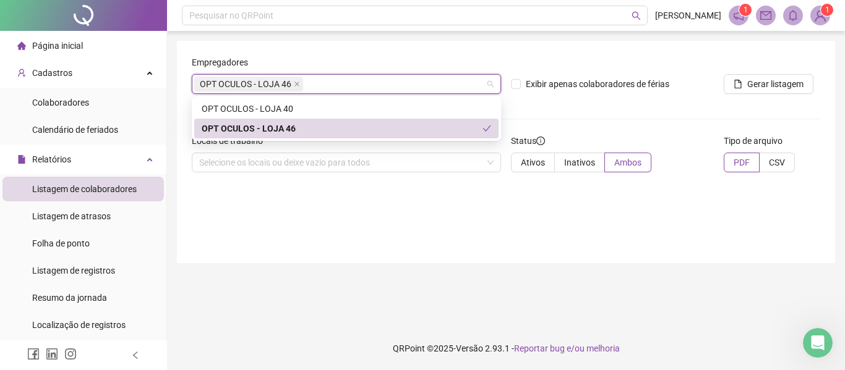
click at [621, 173] on div "Status Ativos Inativos Ambos" at bounding box center [612, 158] width 213 height 48
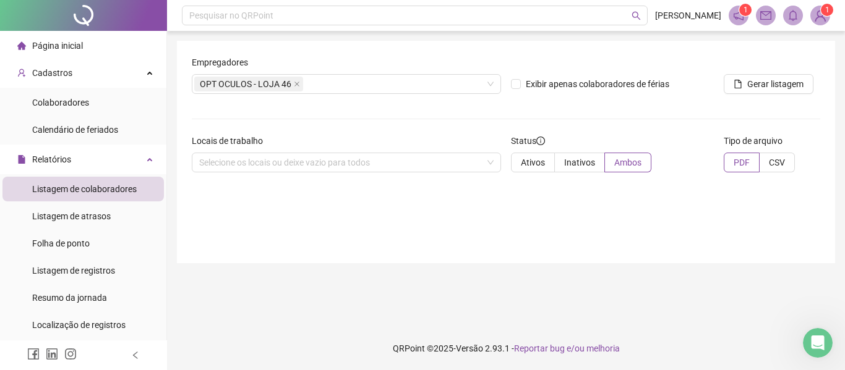
click at [621, 173] on div "Status Ativos Inativos Ambos" at bounding box center [612, 158] width 213 height 48
click at [616, 161] on span "Ambos" at bounding box center [627, 163] width 27 height 10
click at [414, 166] on div "Selecione os locais ou deixe vazio para todos" at bounding box center [346, 163] width 309 height 20
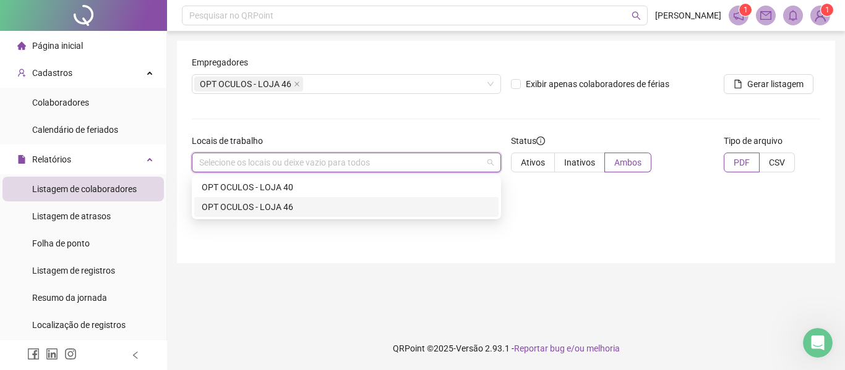
click at [361, 207] on div "OPT OCULOS - LOJA 46" at bounding box center [346, 207] width 289 height 14
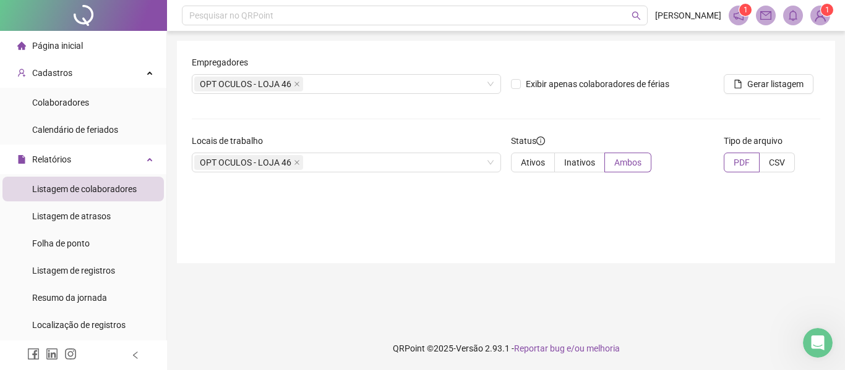
click at [633, 243] on div "Empregadores OPT OCULOS - LOJA 46 Exibir apenas colaboradores de férias Gerar l…" at bounding box center [506, 152] width 658 height 223
click at [624, 164] on span "Ambos" at bounding box center [627, 163] width 27 height 10
click at [624, 165] on span "Ambos" at bounding box center [627, 163] width 27 height 10
click at [571, 168] on span "Inativos" at bounding box center [579, 163] width 31 height 10
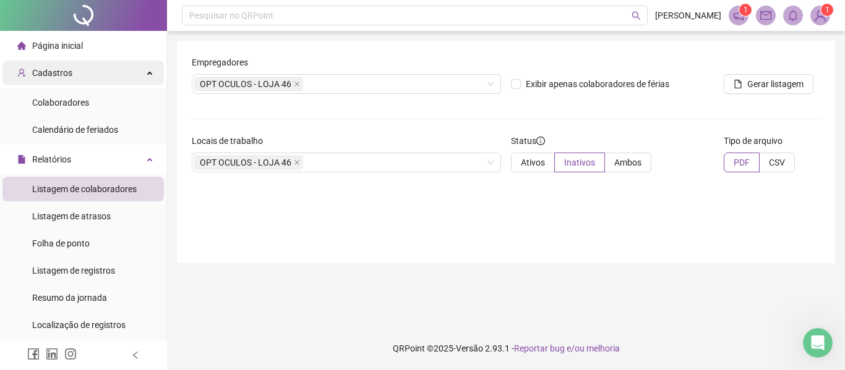
click at [73, 83] on div "Cadastros" at bounding box center [82, 73] width 161 height 25
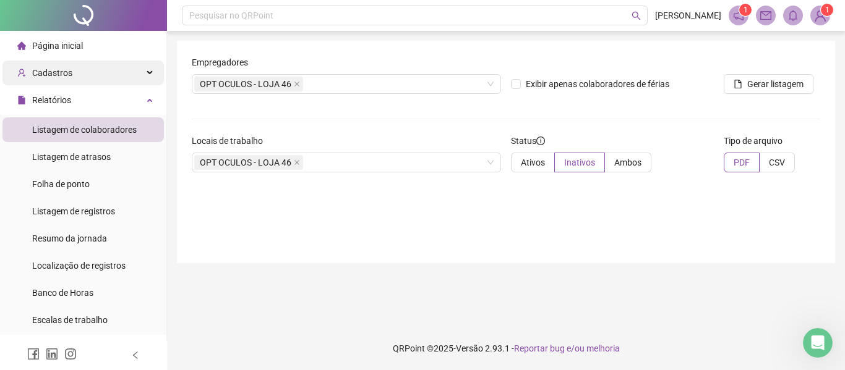
click at [73, 74] on div "Cadastros" at bounding box center [82, 73] width 161 height 25
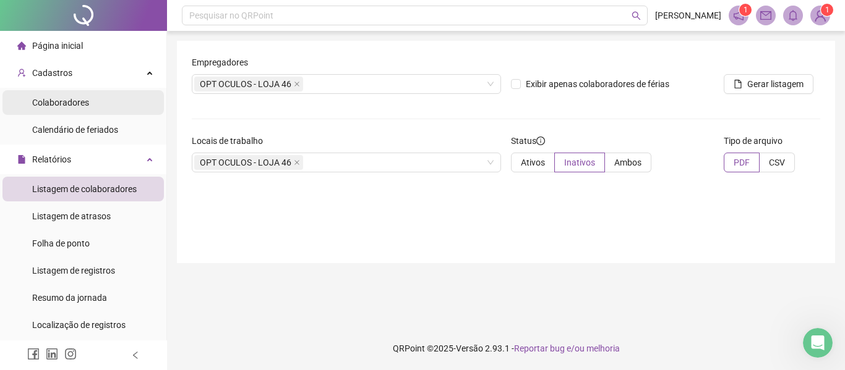
click at [64, 103] on span "Colaboradores" at bounding box center [60, 103] width 57 height 10
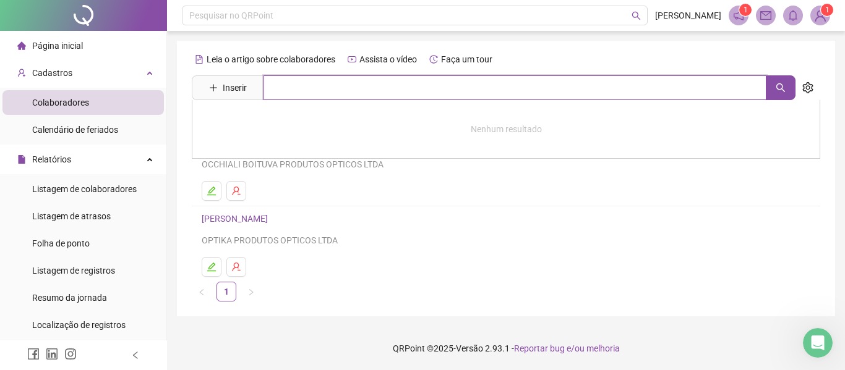
click at [385, 80] on input "text" at bounding box center [514, 87] width 503 height 25
type input "*****"
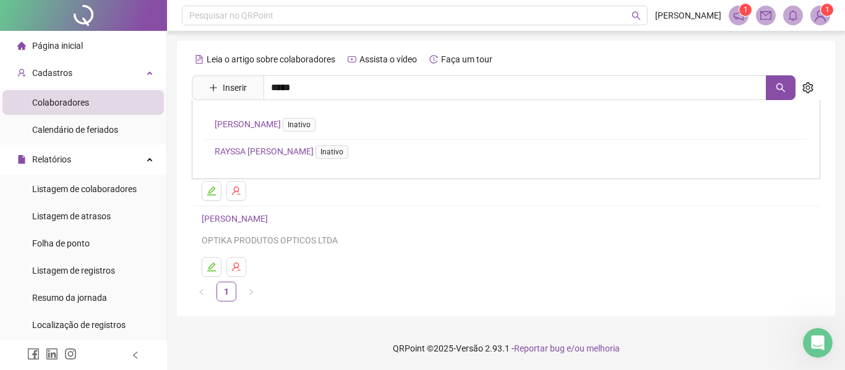
click at [297, 120] on link "[PERSON_NAME] Inativo" at bounding box center [268, 124] width 106 height 10
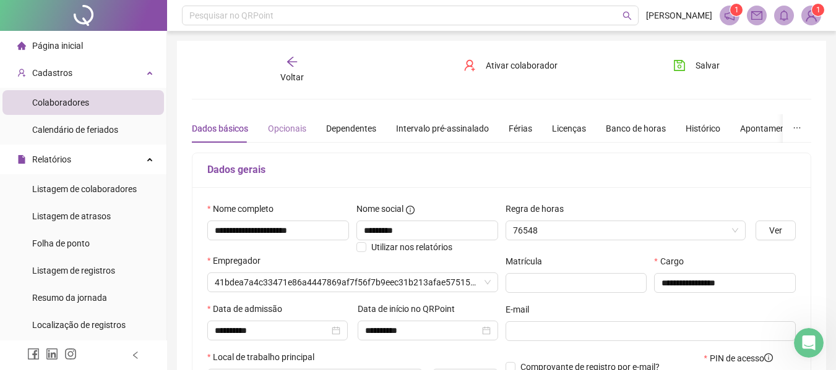
type input "**********"
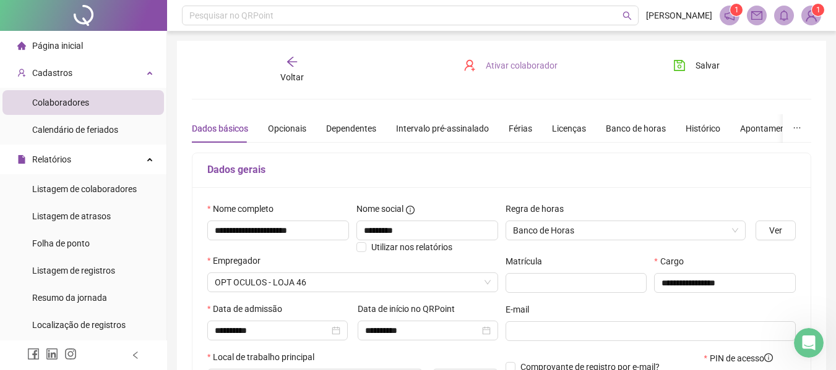
click at [509, 64] on span "Ativar colaborador" at bounding box center [522, 66] width 72 height 14
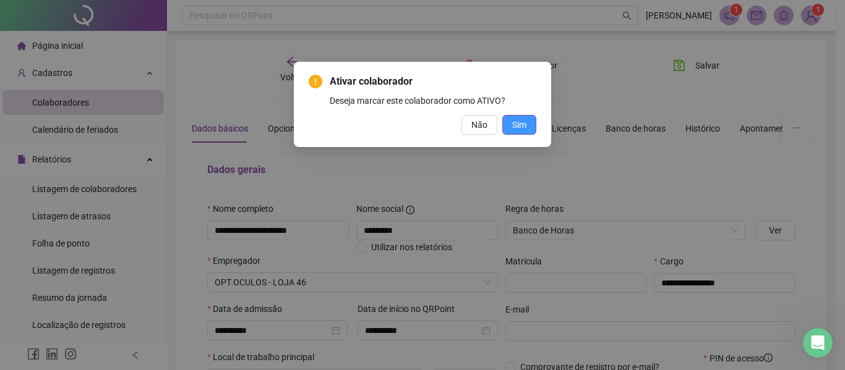
click at [523, 118] on button "Sim" at bounding box center [519, 125] width 34 height 20
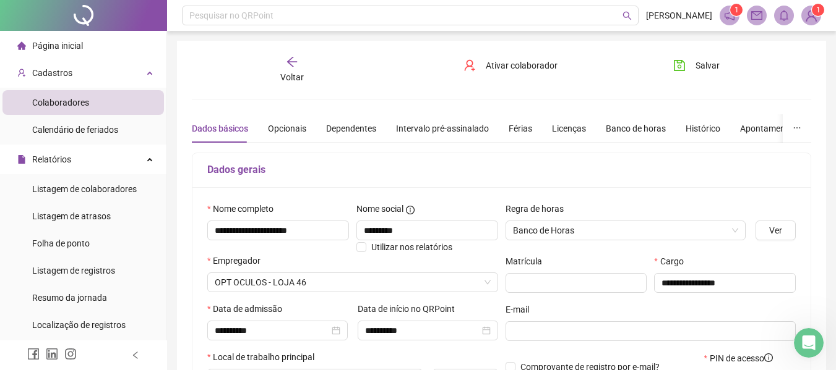
click at [482, 174] on h5 "Dados gerais" at bounding box center [501, 170] width 588 height 15
click at [762, 134] on div "Apontamentos" at bounding box center [769, 129] width 58 height 14
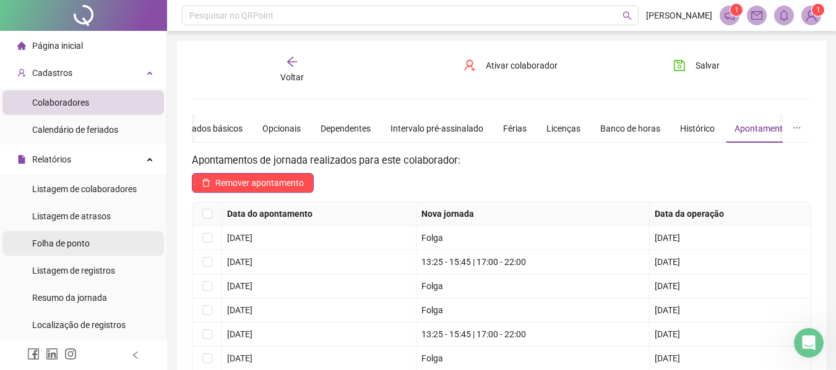
click at [64, 246] on span "Folha de ponto" at bounding box center [61, 244] width 58 height 10
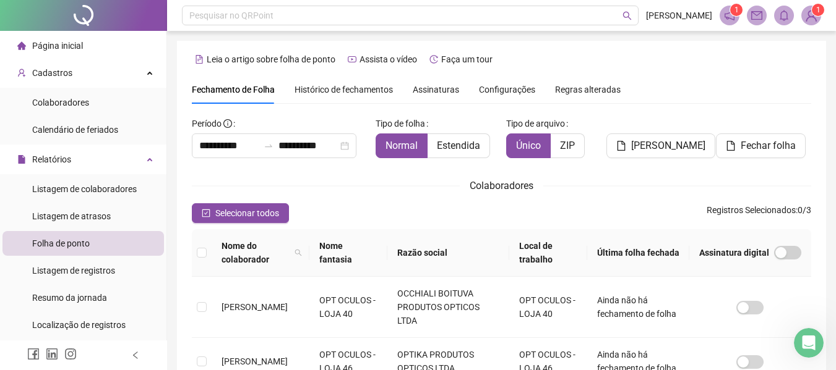
scroll to position [68, 0]
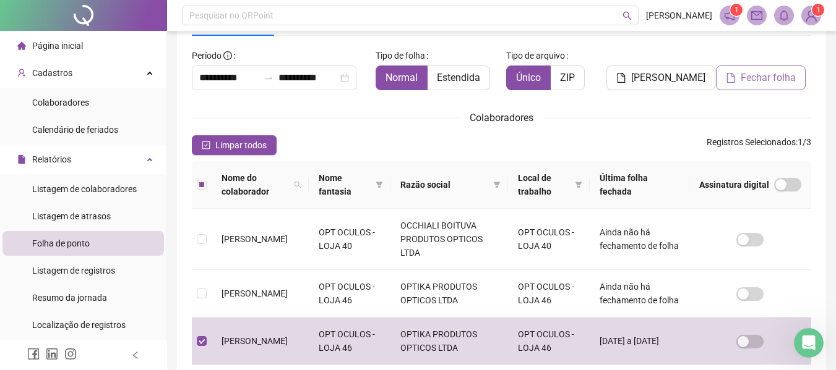
click at [748, 86] on button "Fechar folha" at bounding box center [761, 78] width 90 height 25
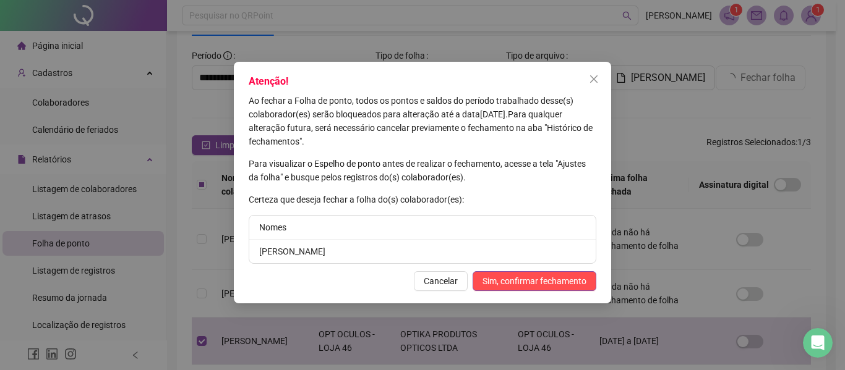
click at [536, 305] on div "Atenção! Ao fechar a Folha de ponto, todos os pontos e saldos do período trabal…" at bounding box center [422, 185] width 845 height 370
click at [536, 291] on button "Sim, confirmar fechamento" at bounding box center [535, 282] width 124 height 20
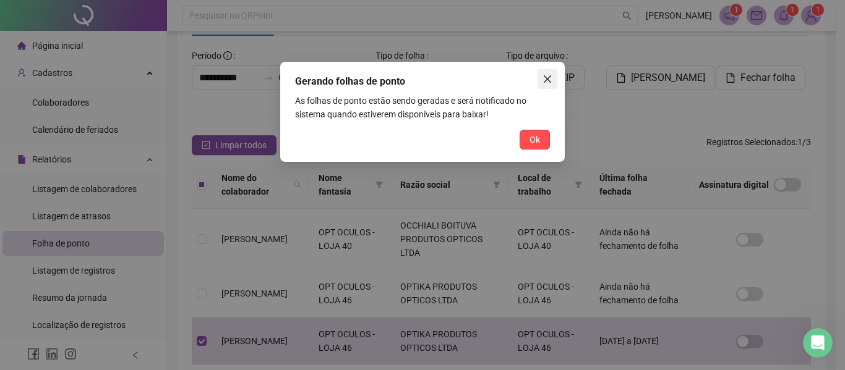
click at [542, 79] on span "Close" at bounding box center [547, 79] width 20 height 10
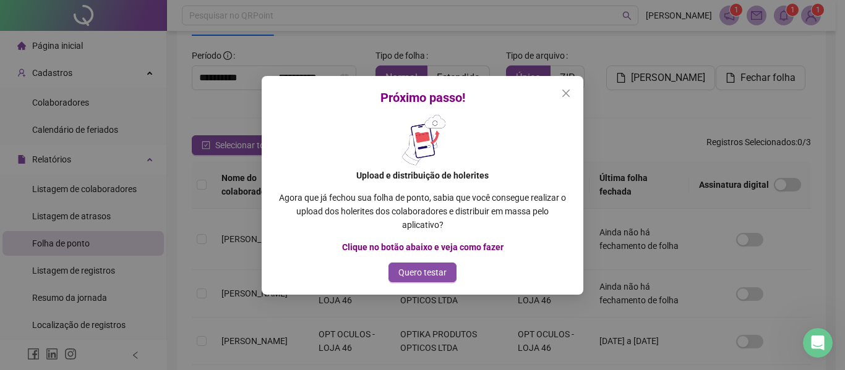
click at [567, 98] on button "Close" at bounding box center [566, 93] width 20 height 20
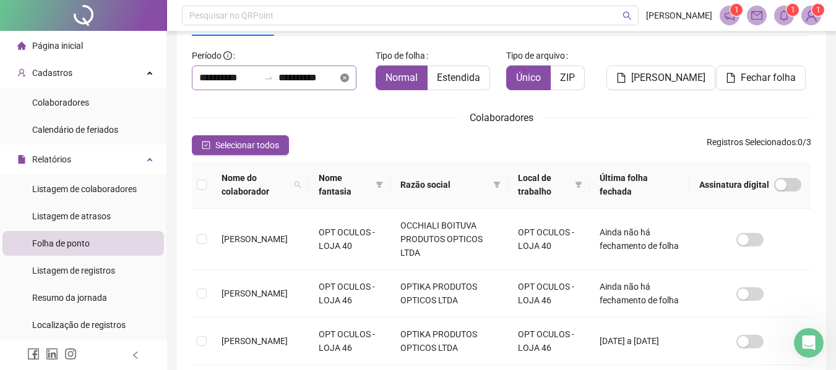
click at [349, 74] on icon "close-circle" at bounding box center [344, 78] width 9 height 9
click at [328, 87] on div at bounding box center [274, 78] width 165 height 25
click at [327, 80] on input at bounding box center [307, 78] width 59 height 15
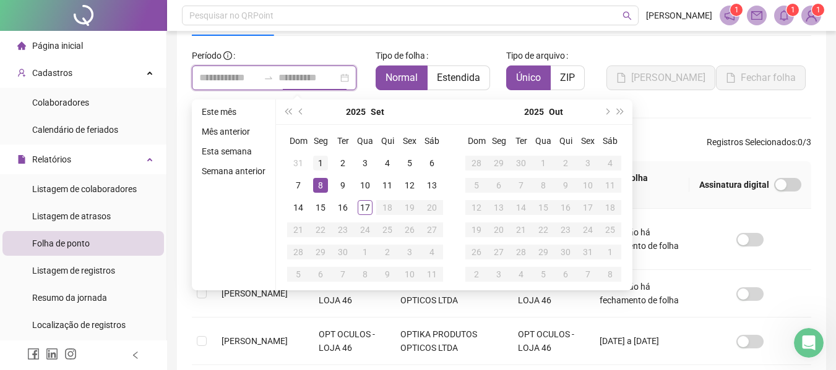
type input "**********"
click at [317, 167] on div "1" at bounding box center [320, 163] width 15 height 15
click at [314, 43] on div "**********" at bounding box center [501, 206] width 619 height 398
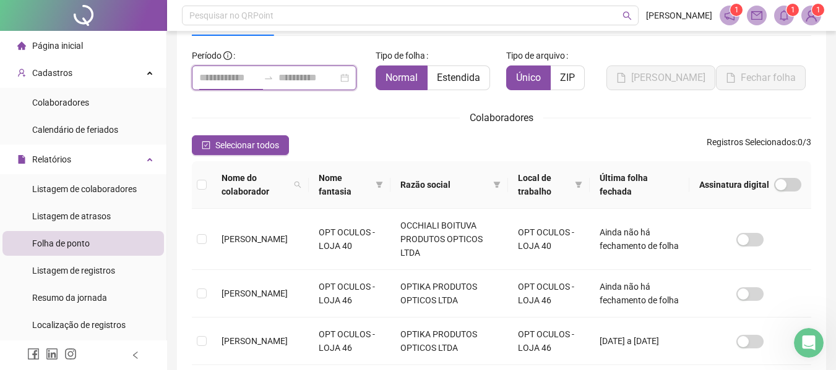
click at [226, 75] on input at bounding box center [228, 78] width 59 height 15
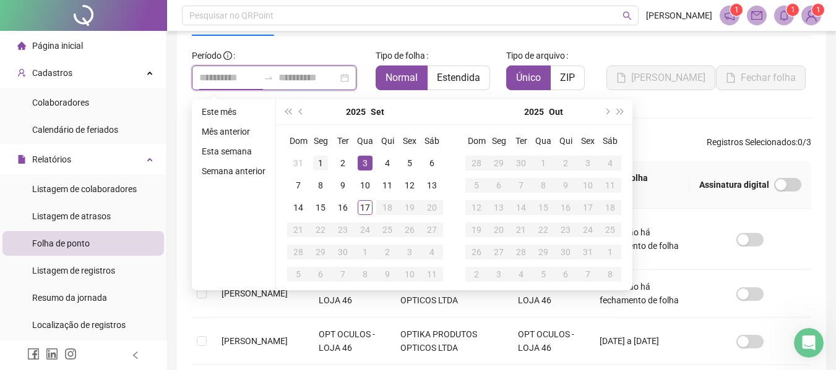
type input "**********"
click at [317, 161] on div "1" at bounding box center [320, 163] width 15 height 15
type input "**********"
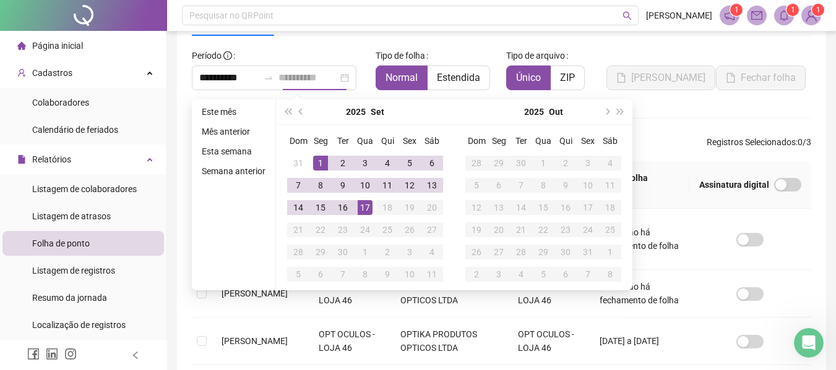
click at [365, 213] on div "17" at bounding box center [364, 207] width 15 height 15
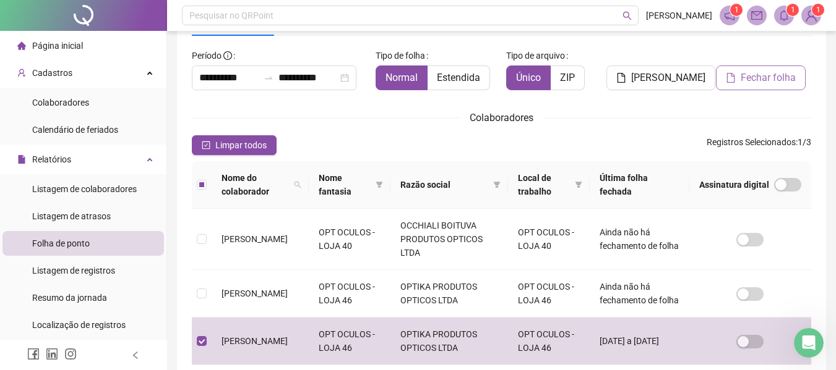
click at [748, 82] on span "Fechar folha" at bounding box center [767, 78] width 55 height 15
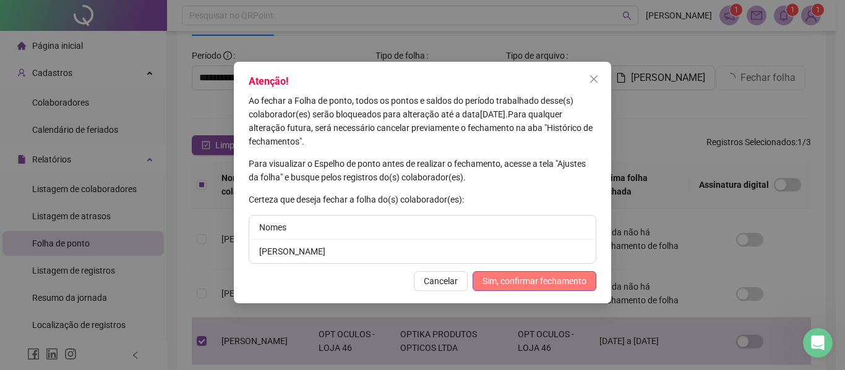
click at [534, 286] on span "Sim, confirmar fechamento" at bounding box center [534, 282] width 104 height 14
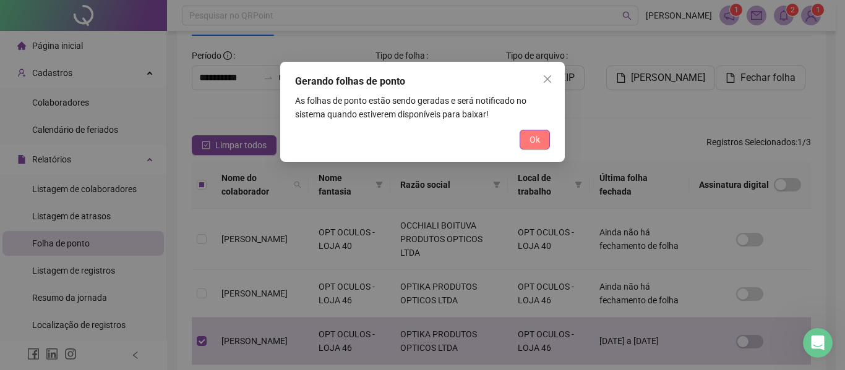
click at [531, 147] on button "Ok" at bounding box center [535, 140] width 30 height 20
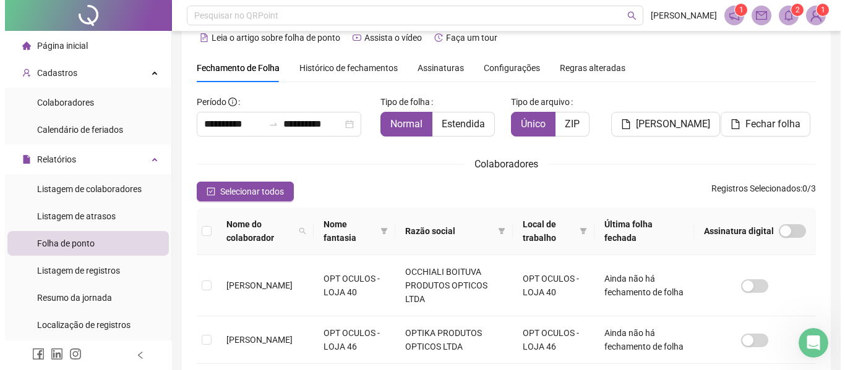
scroll to position [0, 0]
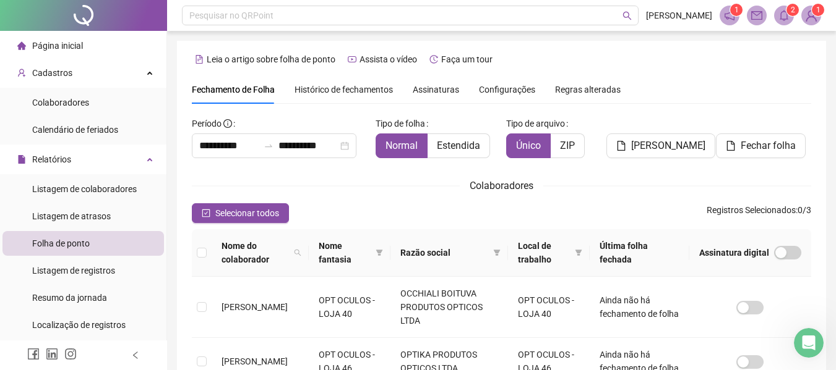
click at [732, 19] on icon "notification" at bounding box center [729, 15] width 11 height 11
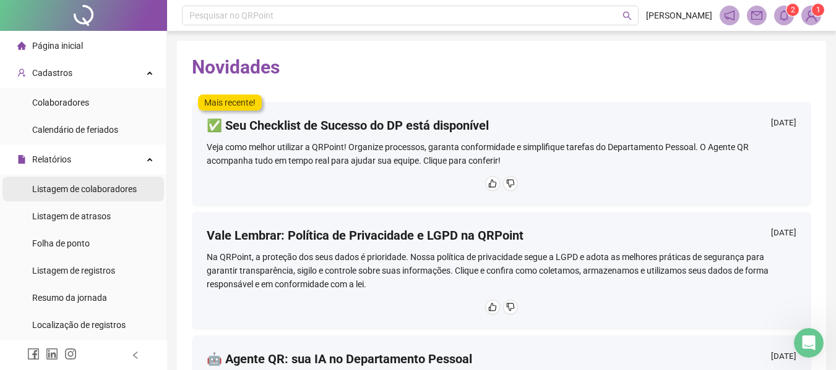
click at [106, 187] on span "Listagem de colaboradores" at bounding box center [84, 189] width 105 height 10
